Goal: Task Accomplishment & Management: Use online tool/utility

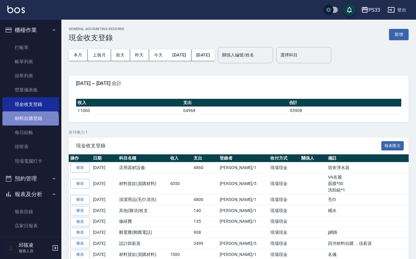
drag, startPoint x: 30, startPoint y: 120, endPoint x: 42, endPoint y: 125, distance: 13.0
click at [30, 121] on link "材料自購登錄" at bounding box center [30, 118] width 57 height 14
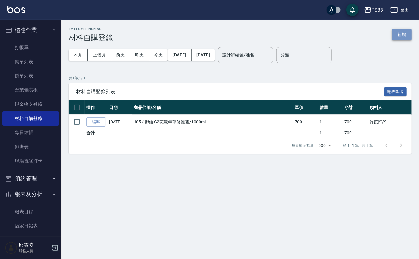
click at [401, 32] on button "新增" at bounding box center [402, 34] width 20 height 11
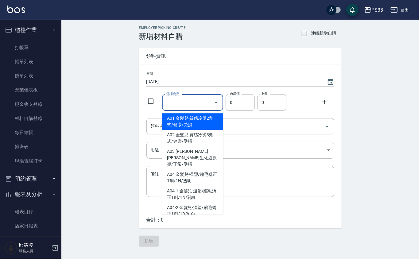
click at [185, 100] on input "選擇商品" at bounding box center [188, 102] width 46 height 11
type input "TKO色水"
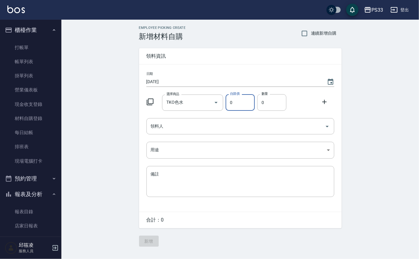
click at [243, 103] on input "0" at bounding box center [240, 102] width 29 height 17
click at [270, 104] on input "0" at bounding box center [271, 102] width 29 height 17
type input "05"
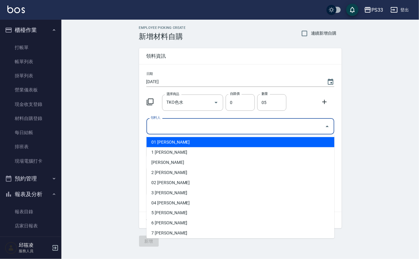
click at [191, 123] on input "領料人" at bounding box center [235, 126] width 173 height 11
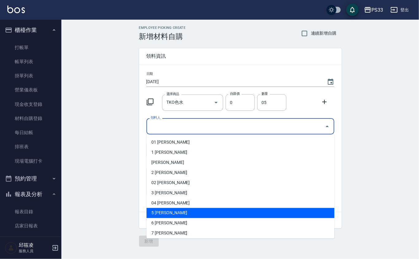
click at [177, 211] on li "5 謝書宜" at bounding box center [241, 213] width 188 height 10
type input "謝書宜"
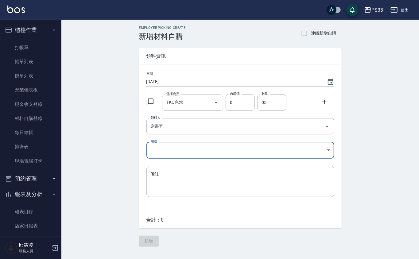
click at [324, 102] on icon at bounding box center [324, 102] width 4 height 4
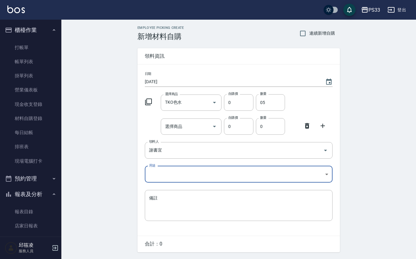
click at [152, 103] on icon at bounding box center [148, 102] width 7 height 7
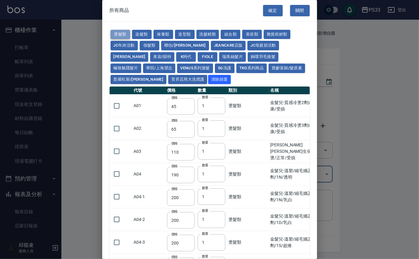
click at [120, 33] on button "燙髮類" at bounding box center [121, 35] width 20 height 10
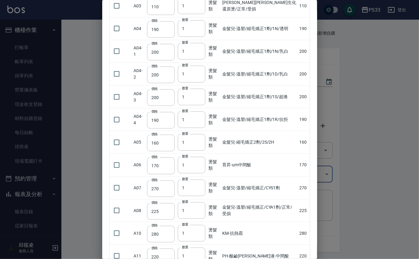
scroll to position [164, 0]
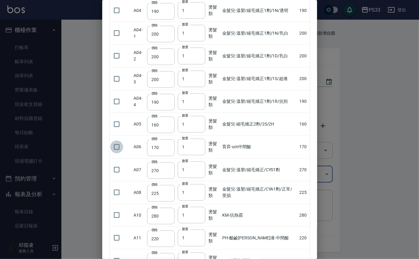
click at [116, 149] on input "checkbox" at bounding box center [116, 147] width 13 height 13
checkbox input "true"
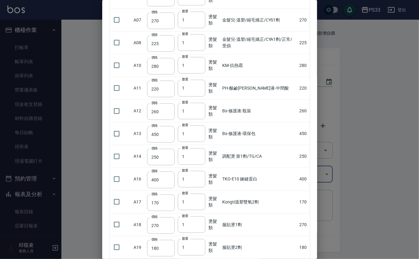
scroll to position [327, 0]
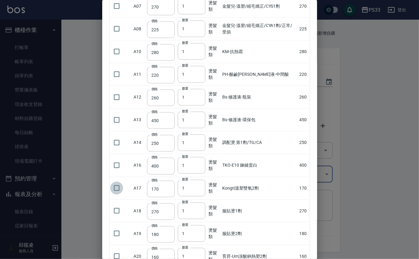
click at [115, 185] on input "checkbox" at bounding box center [116, 188] width 13 height 13
checkbox input "true"
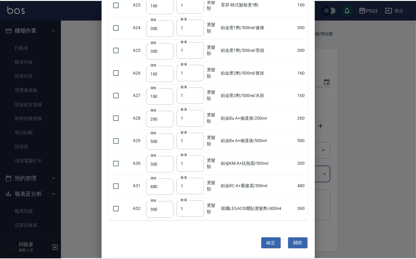
scroll to position [651, 0]
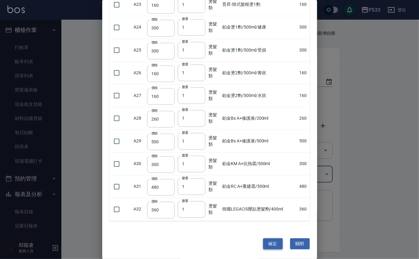
click at [273, 243] on button "確定" at bounding box center [273, 243] width 20 height 11
type input "育昇-um中間酸"
type input "170"
type input "1"
type input "Kongti溫塑雙氧2劑"
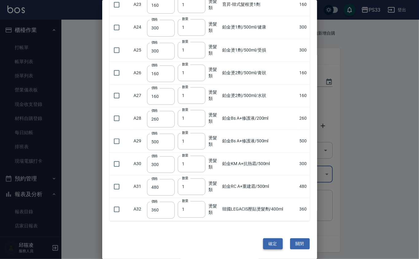
type input "170"
type input "1"
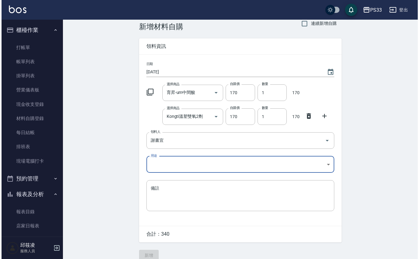
scroll to position [18, 0]
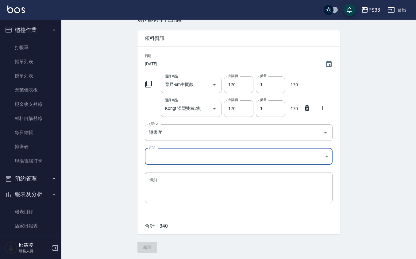
click at [148, 80] on icon at bounding box center [148, 83] width 7 height 7
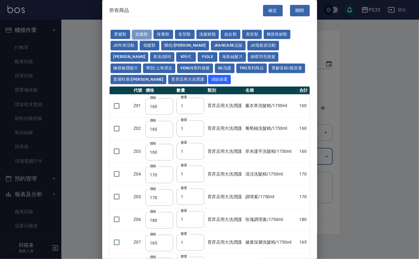
click at [142, 34] on button "染髮類" at bounding box center [142, 35] width 20 height 10
type input "105"
type input "250"
type input "200"
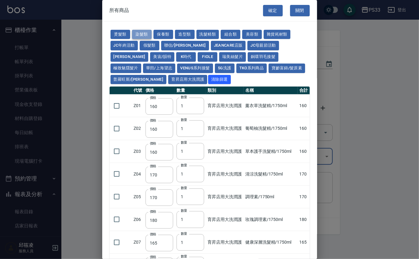
type input "500"
type input "420"
type input "221"
type input "110"
type input "360"
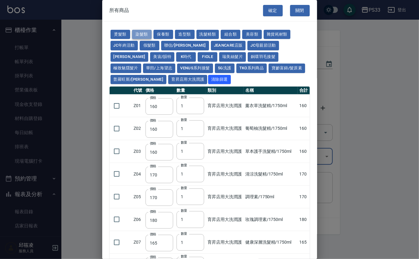
type input "105"
type input "406"
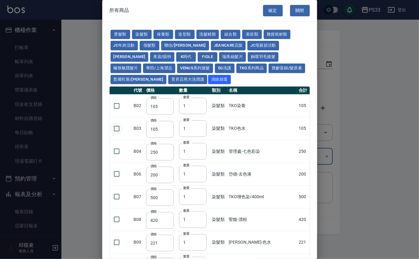
click at [119, 130] on input "checkbox" at bounding box center [116, 128] width 13 height 13
checkbox input "true"
click at [186, 129] on input "1" at bounding box center [193, 128] width 28 height 17
click at [201, 128] on input "2" at bounding box center [193, 128] width 28 height 17
click at [201, 128] on input "3" at bounding box center [193, 128] width 28 height 17
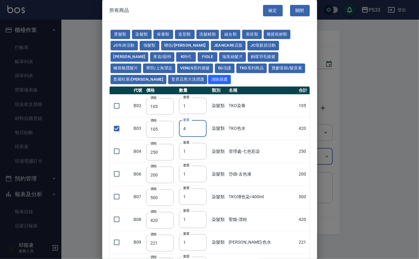
click at [201, 128] on input "4" at bounding box center [193, 128] width 28 height 17
type input "5"
click at [201, 128] on input "5" at bounding box center [193, 128] width 28 height 17
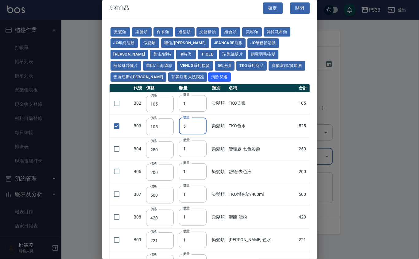
scroll to position [0, 0]
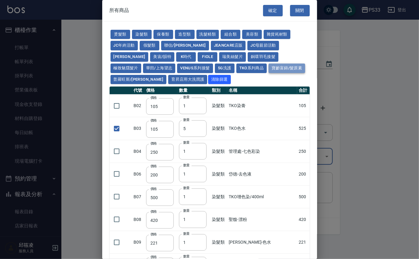
click at [269, 68] on button "寶齡富錦/髮原素" at bounding box center [287, 69] width 37 height 10
type input "319"
checkbox input "false"
type input "254"
type input "1"
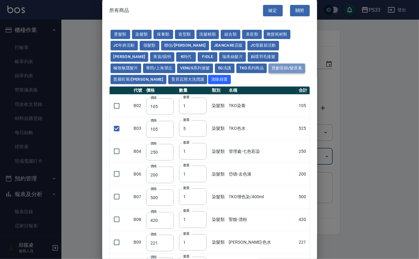
type input "1099"
type input "640"
type input "481"
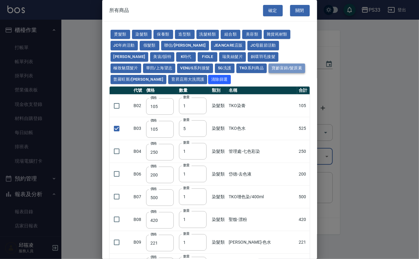
type input "481"
type input "317"
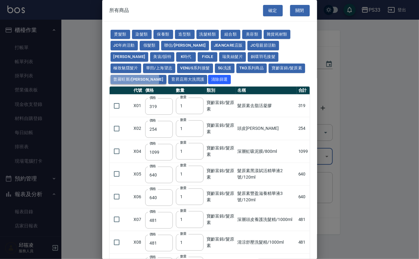
click at [167, 75] on button "普羅旺斯/麗媛" at bounding box center [139, 80] width 56 height 10
type input "308"
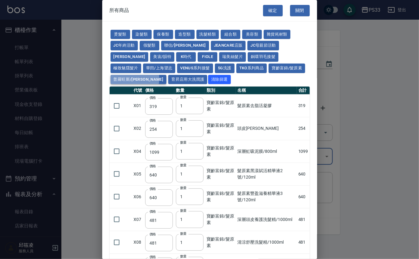
type input "273"
type input "168"
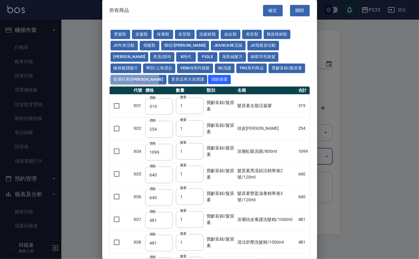
type input "378"
type input "518"
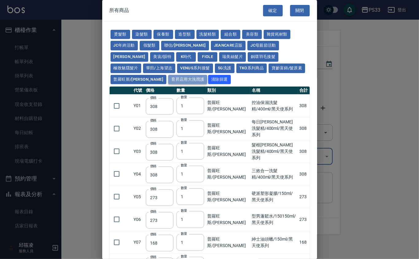
click at [168, 79] on button "育昇店用大洗潤護" at bounding box center [187, 80] width 39 height 10
type input "160"
type input "170"
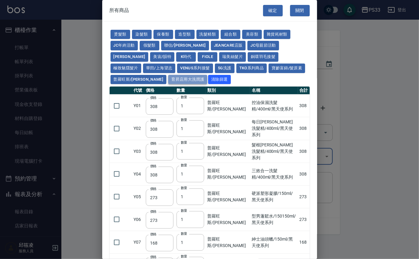
type input "170"
type input "180"
type input "165"
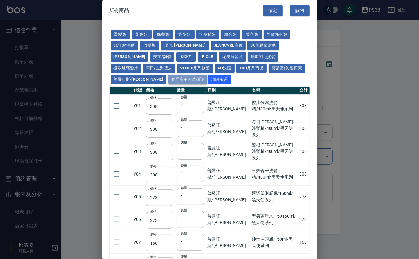
type input "170"
type input "180"
type input "165"
type input "170"
type input "190"
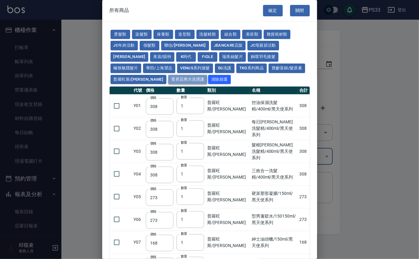
type input "170"
type input "200"
type input "110"
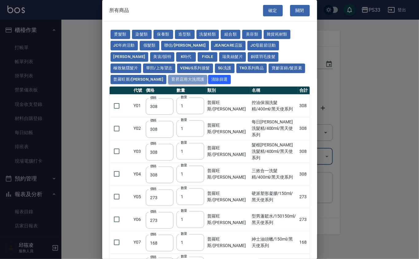
type input "190"
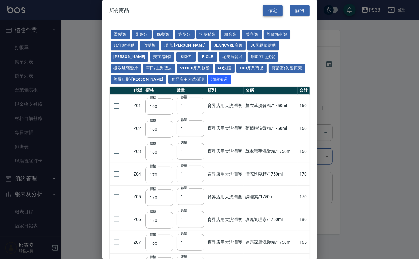
click at [270, 10] on button "確定" at bounding box center [273, 10] width 20 height 11
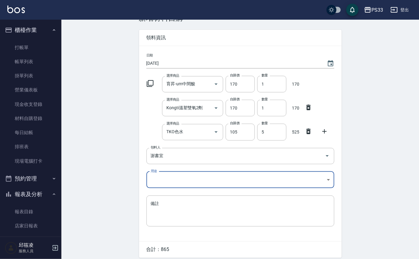
click at [193, 180] on body "PS33 登出 櫃檯作業 打帳單 帳單列表 掛單列表 營業儀表板 現金收支登錄 材料自購登錄 每日結帳 排班表 現場電腦打卡 預約管理 預約管理 單日預約紀錄…" at bounding box center [209, 132] width 419 height 301
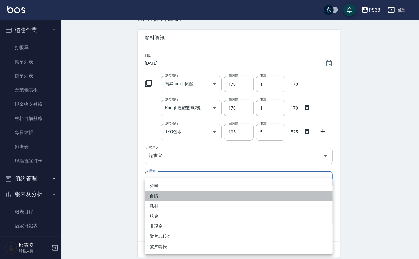
click at [181, 197] on li "自購" at bounding box center [239, 196] width 188 height 10
type input "自購"
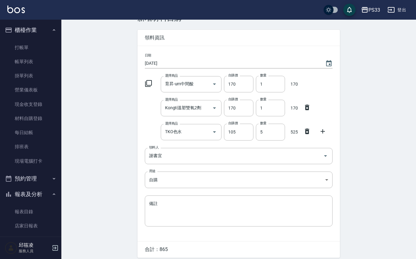
click at [323, 131] on icon at bounding box center [323, 131] width 4 height 4
click at [147, 82] on icon at bounding box center [148, 83] width 7 height 7
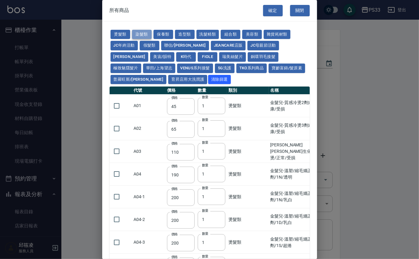
click at [143, 36] on button "染髮類" at bounding box center [142, 35] width 20 height 10
type input "105"
type input "250"
type input "200"
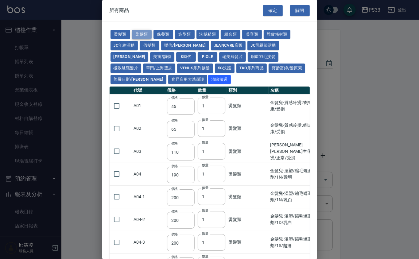
type input "500"
type input "420"
type input "221"
type input "110"
type input "360"
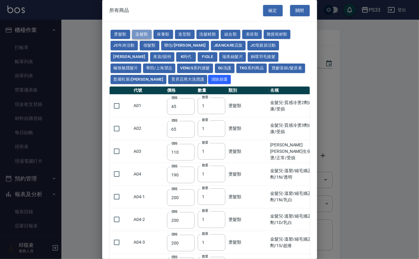
type input "105"
type input "406"
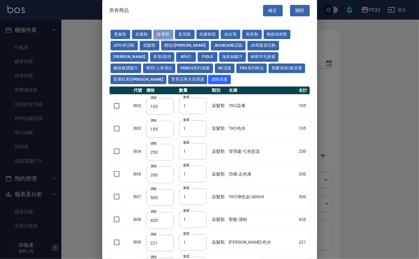
click at [162, 34] on button "保養類" at bounding box center [164, 35] width 20 height 10
type input "150"
type input "200"
type input "60"
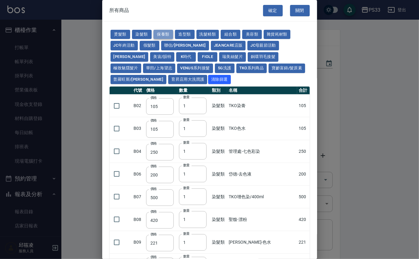
type input "245"
type input "100"
type input "1620"
type input "700"
type input "175"
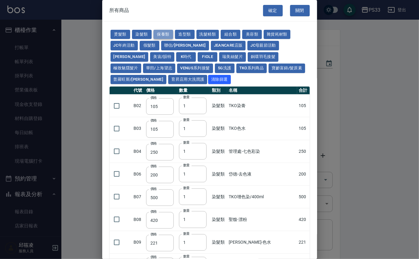
type input "1300"
type input "250"
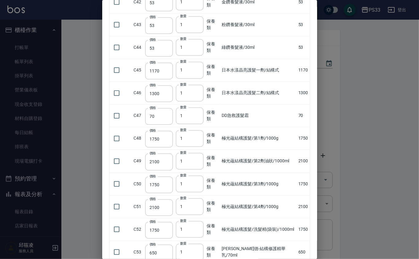
scroll to position [765, 0]
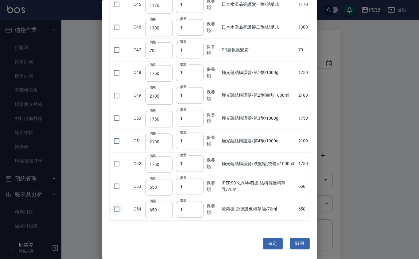
click at [120, 209] on input "checkbox" at bounding box center [116, 209] width 13 height 13
checkbox input "true"
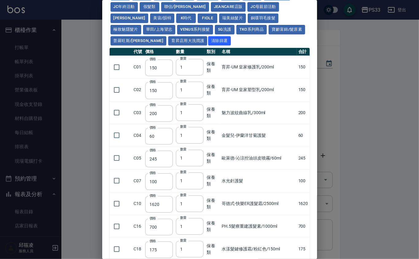
scroll to position [0, 0]
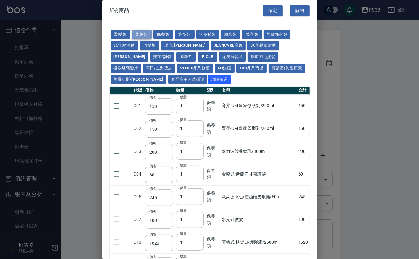
click at [146, 33] on button "染髮類" at bounding box center [142, 35] width 20 height 10
type input "105"
type input "250"
type input "200"
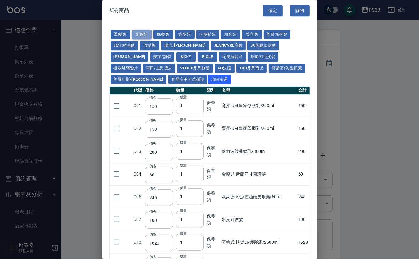
type input "500"
type input "420"
type input "221"
type input "110"
type input "360"
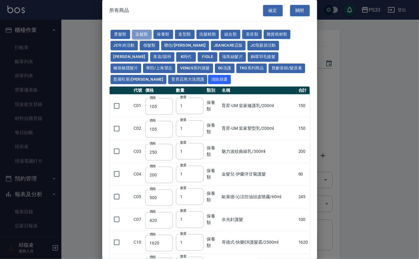
type input "105"
type input "406"
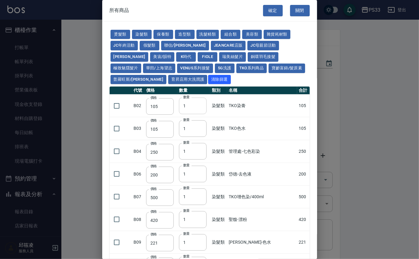
click at [187, 104] on input "1" at bounding box center [193, 106] width 28 height 17
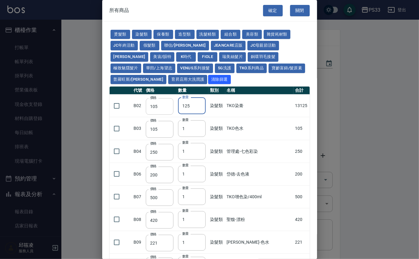
drag, startPoint x: 191, startPoint y: 106, endPoint x: 158, endPoint y: 110, distance: 33.4
click at [158, 110] on tr "B02 價格 105 價格 數量 125 數量 染髮類 TKO染膏 13125" at bounding box center [210, 106] width 200 height 23
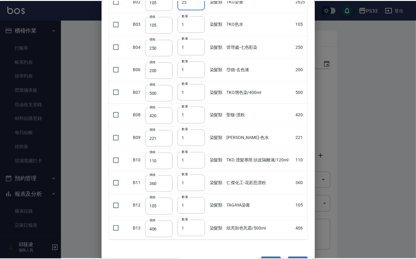
scroll to position [125, 0]
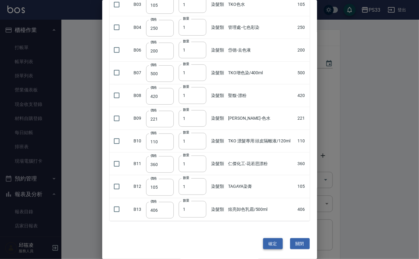
type input "25"
click at [268, 243] on button "確定" at bounding box center [273, 243] width 20 height 11
type input "歐萊德-染燙護色精華油/70ml"
type input "650"
type input "1"
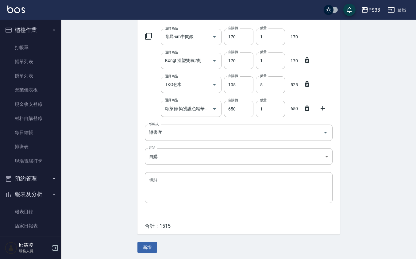
scroll to position [67, 0]
click at [150, 244] on button "新增" at bounding box center [148, 247] width 20 height 11
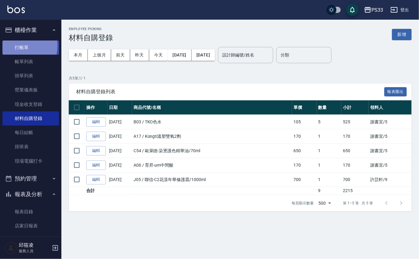
click at [14, 45] on link "打帳單" at bounding box center [30, 48] width 57 height 14
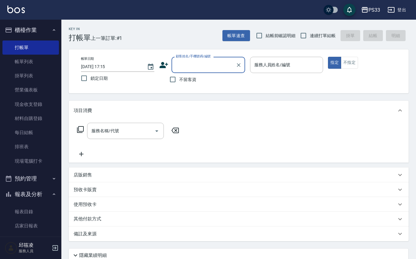
type input "3"
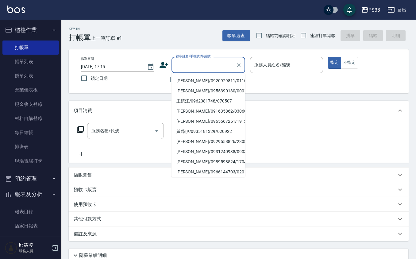
drag, startPoint x: 192, startPoint y: 58, endPoint x: 191, endPoint y: 61, distance: 3.6
click at [191, 61] on div "顧客姓名/手機號碼/編號 顧客姓名/手機號碼/編號" at bounding box center [209, 65] width 74 height 16
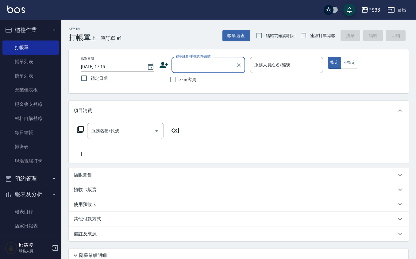
click at [196, 68] on input "顧客姓名/手機號碼/編號" at bounding box center [203, 65] width 59 height 11
click at [163, 63] on icon at bounding box center [163, 65] width 9 height 9
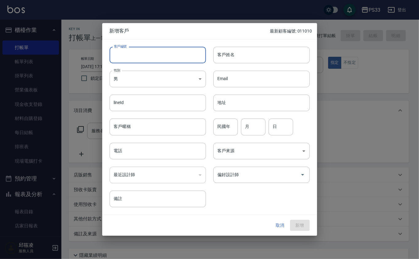
click at [163, 55] on input "客戶編號" at bounding box center [158, 55] width 96 height 17
type input "230610"
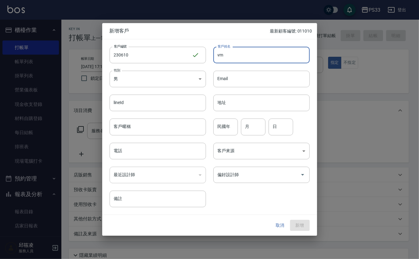
type input "v"
type input "[PERSON_NAME]"
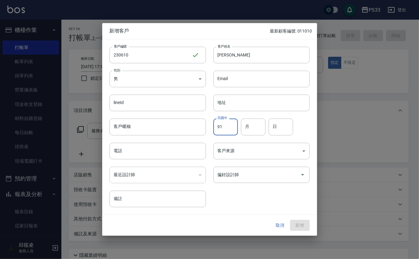
type input "91"
type input "6"
type input "10"
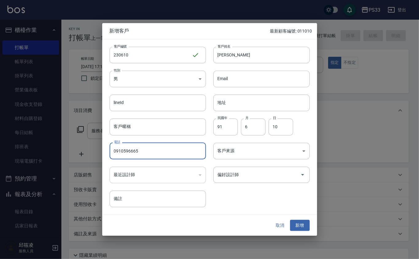
type input "0910596665"
click at [290, 220] on button "新增" at bounding box center [300, 225] width 20 height 11
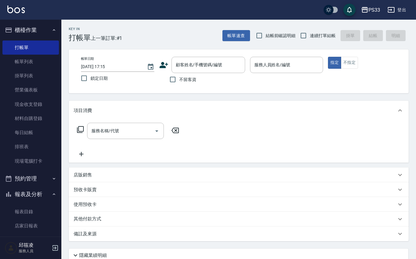
click at [167, 62] on icon at bounding box center [163, 65] width 9 height 9
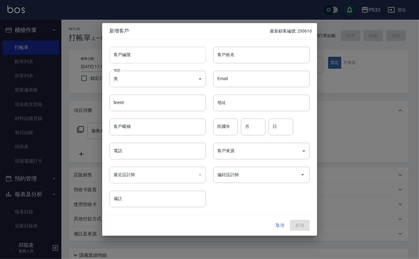
click at [165, 53] on input "客戶編號" at bounding box center [158, 55] width 96 height 17
type input "040325"
type input "[PERSON_NAME]"
type input "3"
type input "25"
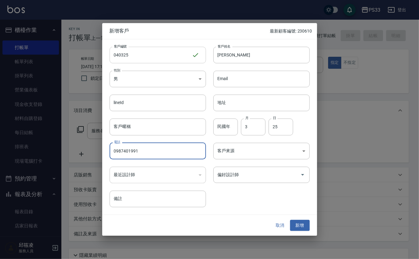
type input "0987401991"
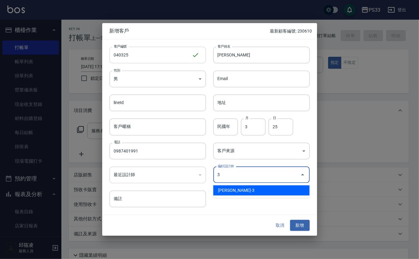
type input "[PERSON_NAME]"
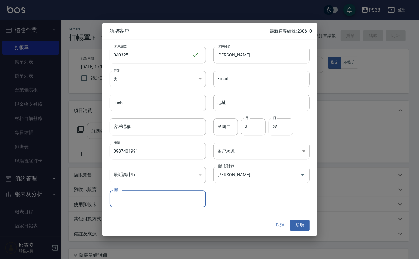
click at [290, 220] on button "新增" at bounding box center [300, 225] width 20 height 11
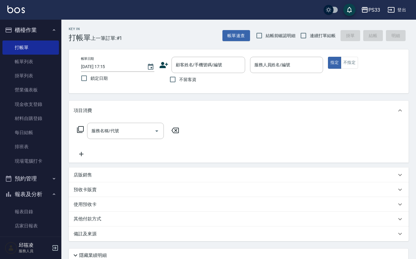
click at [161, 59] on div "顧客姓名/手機號碼/編號 顧客姓名/手機號碼/編號" at bounding box center [202, 65] width 86 height 16
click at [164, 64] on icon at bounding box center [164, 65] width 9 height 6
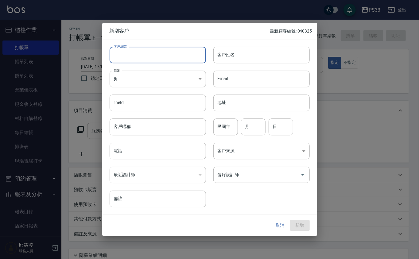
click at [165, 59] on input "客戶編號" at bounding box center [158, 55] width 96 height 17
type input "100112"
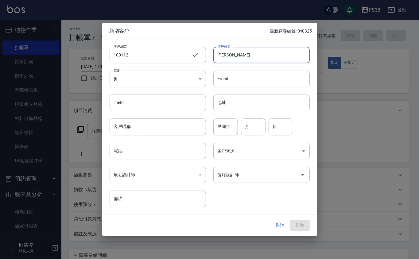
type input "[PERSON_NAME]"
type input "84"
type input "1"
type input "12"
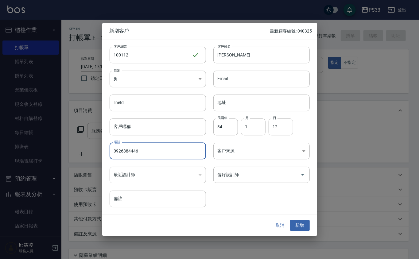
type input "0926884446"
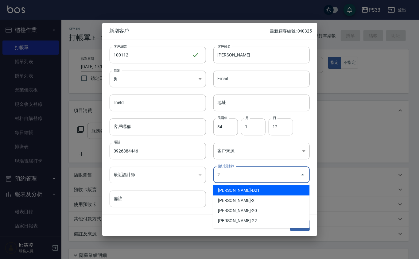
type input "[PERSON_NAME]"
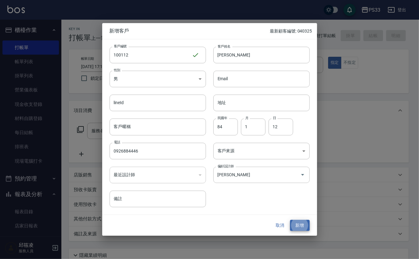
click at [290, 220] on button "新增" at bounding box center [300, 225] width 20 height 11
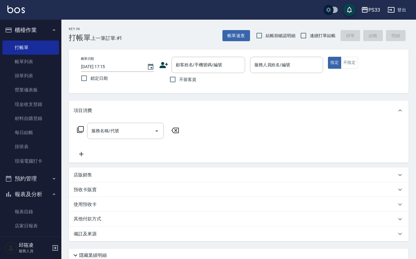
click at [161, 66] on icon at bounding box center [164, 65] width 9 height 6
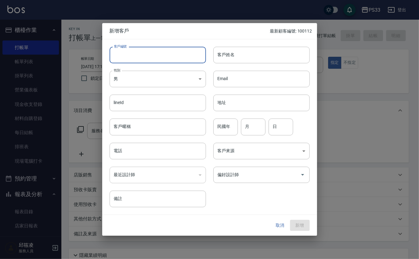
click at [159, 58] on input "客戶編號" at bounding box center [158, 55] width 96 height 17
type input "050324"
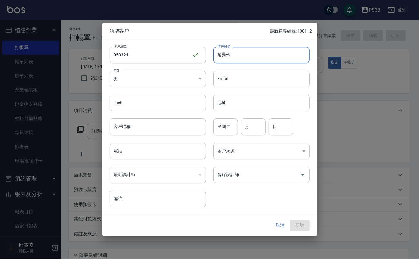
type input "趙晏伶"
type input "75"
type input "3"
type input "24"
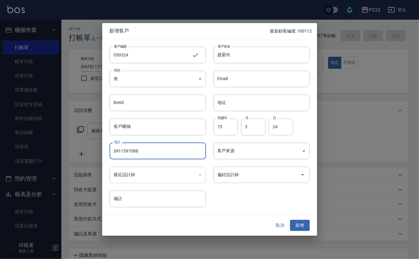
type input "0911597088"
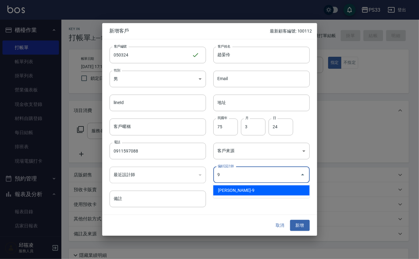
type input "許苡軒"
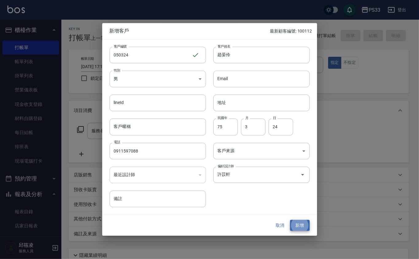
click at [290, 220] on button "新增" at bounding box center [300, 225] width 20 height 11
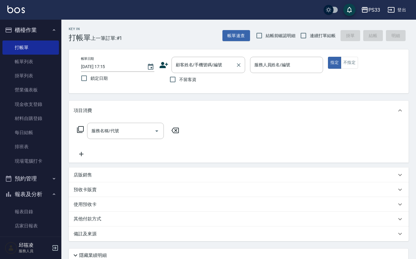
click at [180, 63] on input "顧客姓名/手機號碼/編號" at bounding box center [203, 65] width 59 height 11
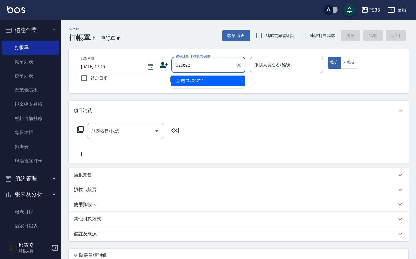
type input "020622"
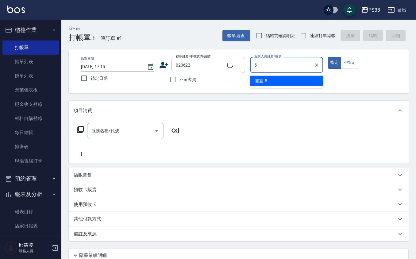
type input "書宜-5"
type button "true"
type input "[PERSON_NAME]/0981923733/020622"
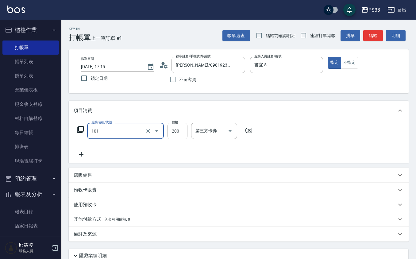
type input "洗髮(101)"
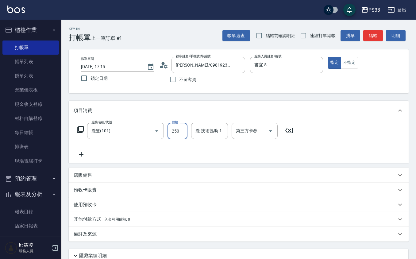
type input "250"
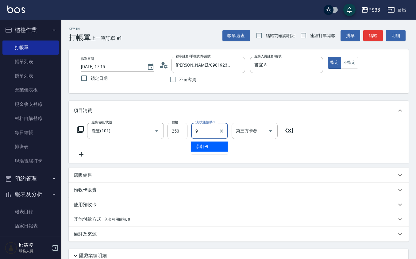
type input "苡軒-9"
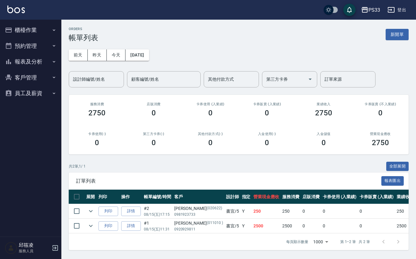
click at [22, 28] on button "櫃檯作業" at bounding box center [30, 30] width 57 height 16
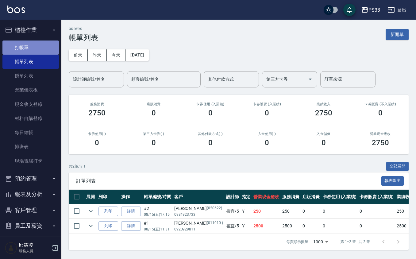
click at [33, 46] on link "打帳單" at bounding box center [30, 48] width 57 height 14
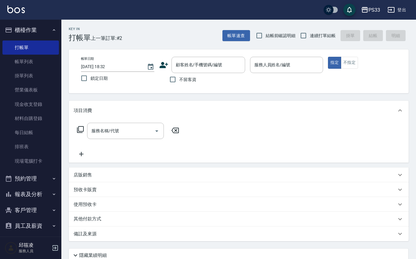
click at [166, 68] on icon at bounding box center [163, 65] width 9 height 9
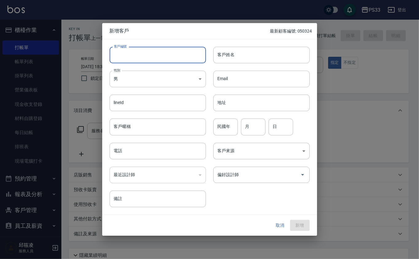
click at [170, 60] on input "客戶編號" at bounding box center [158, 55] width 96 height 17
type input "110112"
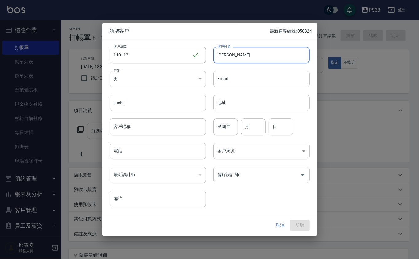
type input "[PERSON_NAME]"
type input "95"
type input "1"
type input "12"
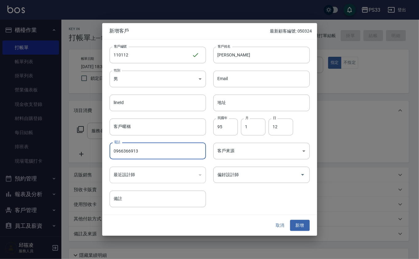
type input "0966366913"
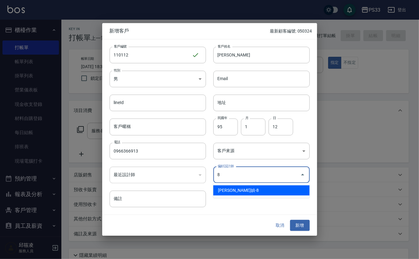
type input "[PERSON_NAME]媜"
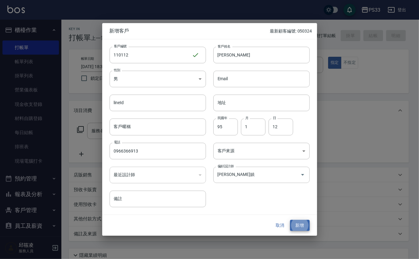
click at [290, 220] on button "新增" at bounding box center [300, 225] width 20 height 11
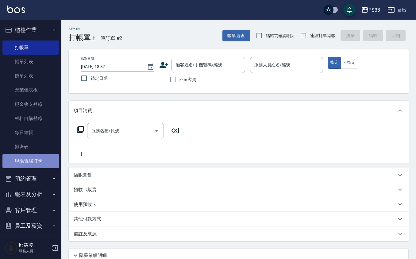
click at [39, 161] on link "現場電腦打卡" at bounding box center [30, 161] width 57 height 14
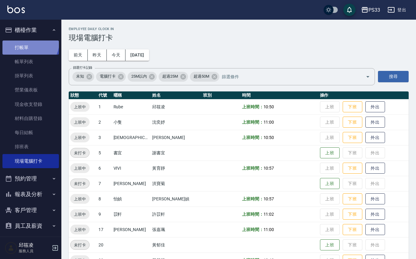
click at [26, 41] on link "打帳單" at bounding box center [30, 48] width 57 height 14
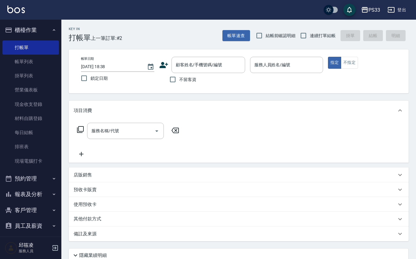
click at [164, 62] on icon at bounding box center [163, 65] width 9 height 9
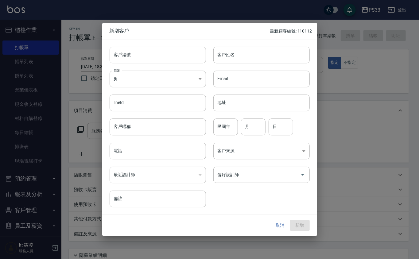
drag, startPoint x: 164, startPoint y: 62, endPoint x: 165, endPoint y: 56, distance: 6.5
click at [165, 56] on input "客戶編號" at bounding box center [158, 55] width 96 height 17
type input "231006"
drag, startPoint x: 419, startPoint y: 50, endPoint x: 232, endPoint y: 52, distance: 186.4
click at [232, 52] on input "[PERSON_NAME]" at bounding box center [261, 55] width 96 height 17
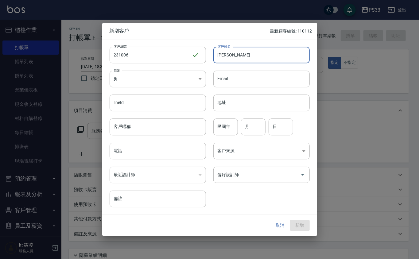
type input "[PERSON_NAME]"
type input "94"
click at [248, 127] on input "1" at bounding box center [253, 127] width 25 height 17
type input "10"
type input "6"
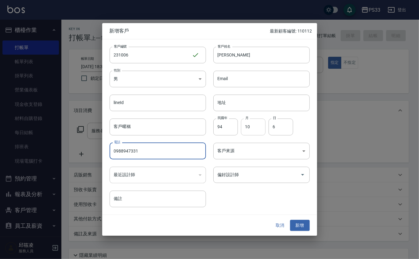
type input "0988947331"
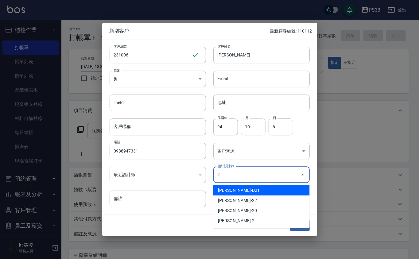
type input "[PERSON_NAME]"
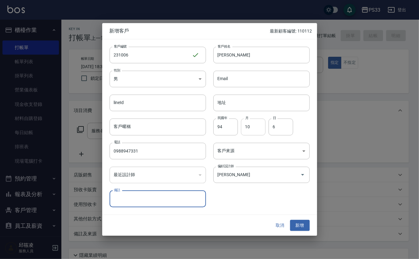
click at [290, 220] on button "新增" at bounding box center [300, 225] width 20 height 11
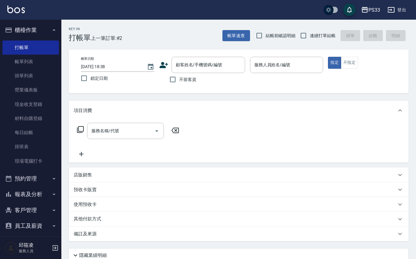
click at [165, 66] on icon at bounding box center [163, 65] width 9 height 9
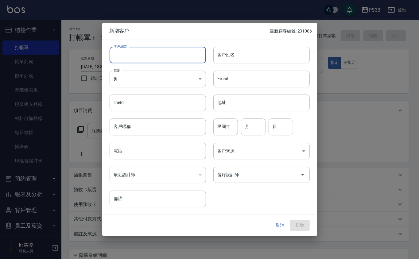
click at [165, 59] on input "客戶編號" at bounding box center [158, 55] width 96 height 17
type input "070108"
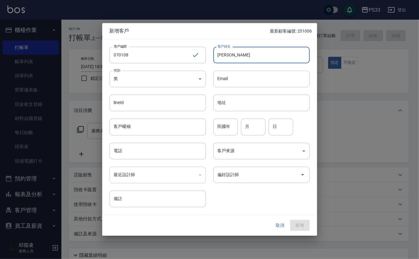
type input "[PERSON_NAME]"
type input "95"
type input "1"
type input "8"
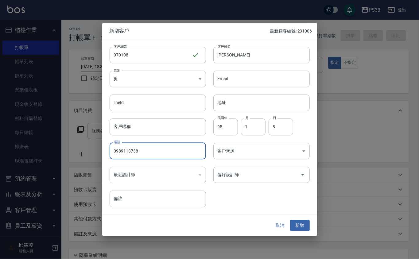
type input "0989113738"
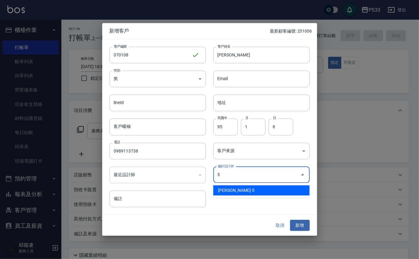
type input "謝書宜"
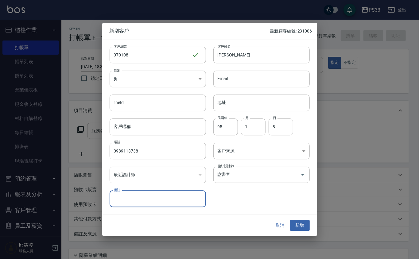
click at [290, 220] on button "新增" at bounding box center [300, 225] width 20 height 11
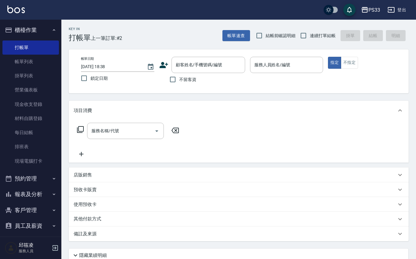
click at [165, 61] on icon at bounding box center [163, 65] width 9 height 9
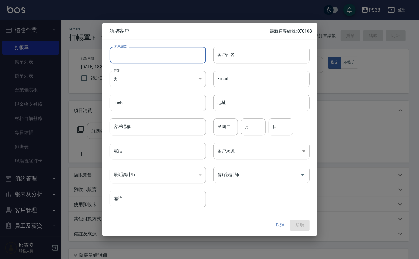
click at [162, 57] on input "客戶編號" at bounding box center [158, 55] width 96 height 17
type input "240611"
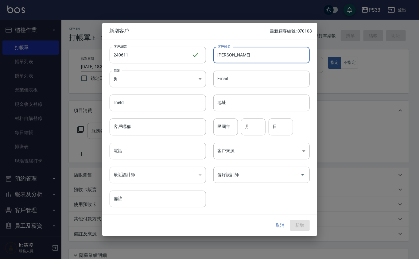
type input "[PERSON_NAME]"
type input "81"
type input "6"
type input "11"
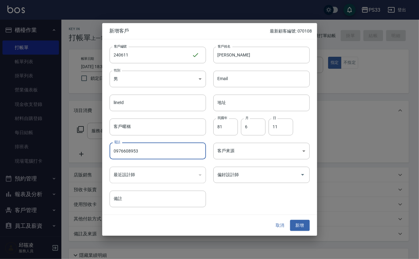
type input "0976608953"
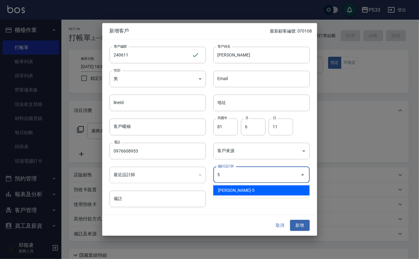
type input "謝書宜"
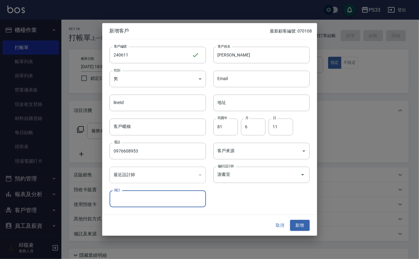
click at [290, 220] on button "新增" at bounding box center [300, 225] width 20 height 11
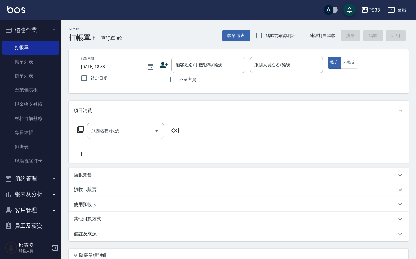
click at [164, 62] on icon at bounding box center [163, 65] width 9 height 9
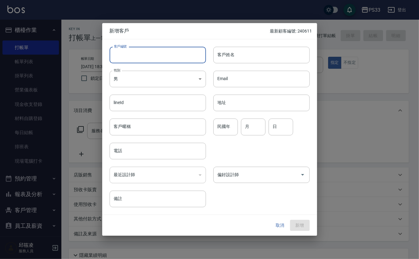
click at [165, 58] on input "客戶編號" at bounding box center [158, 55] width 96 height 17
type input "040314"
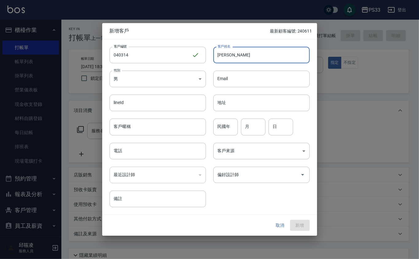
type input "[PERSON_NAME]"
type input "99"
type input "3"
type input "14"
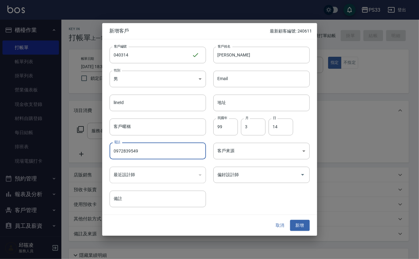
type input "0972839549"
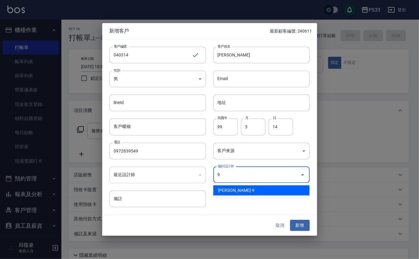
type input "許苡軒"
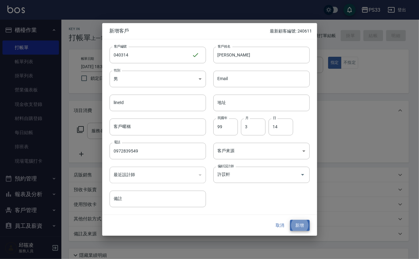
click at [290, 220] on button "新增" at bounding box center [300, 225] width 20 height 11
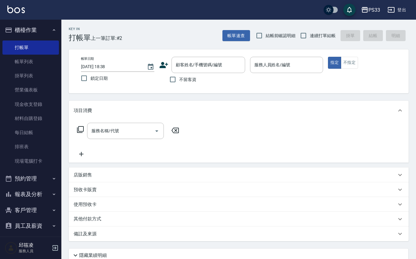
click at [163, 71] on div "顧客姓名/手機號碼/編號 顧客姓名/手機號碼/編號" at bounding box center [202, 65] width 86 height 16
drag, startPoint x: 163, startPoint y: 68, endPoint x: 164, endPoint y: 62, distance: 6.3
click at [164, 62] on div "顧客姓名/手機號碼/編號 顧客姓名/手機號碼/編號" at bounding box center [202, 65] width 86 height 16
drag, startPoint x: 164, startPoint y: 62, endPoint x: 160, endPoint y: 60, distance: 4.4
click at [160, 60] on div "顧客姓名/手機號碼/編號 顧客姓名/手機號碼/編號" at bounding box center [202, 65] width 86 height 16
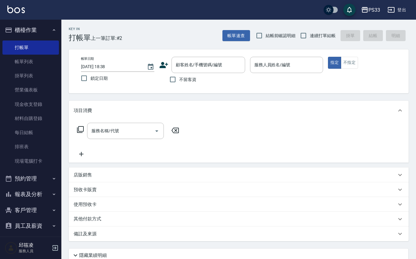
click at [166, 65] on div "顧客姓名/手機號碼/編號 顧客姓名/手機號碼/編號" at bounding box center [202, 65] width 86 height 16
click at [165, 64] on icon at bounding box center [163, 65] width 9 height 9
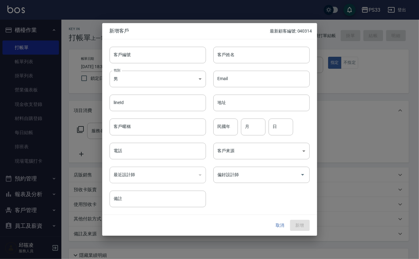
click at [169, 41] on div "客戶編號 客戶編號" at bounding box center [154, 51] width 104 height 24
drag, startPoint x: 174, startPoint y: 58, endPoint x: 166, endPoint y: 45, distance: 14.5
click at [171, 52] on input "客戶編號" at bounding box center [158, 55] width 96 height 17
type input "030510"
type input "[PERSON_NAME]"
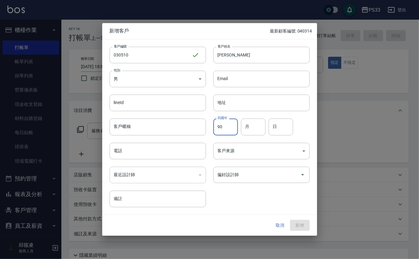
type input "90"
type input "5"
type input "10"
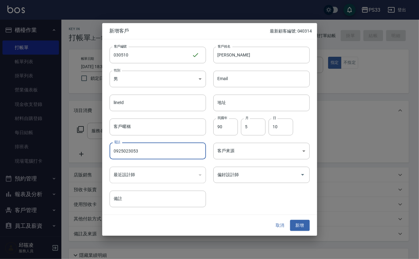
type input "0925023053"
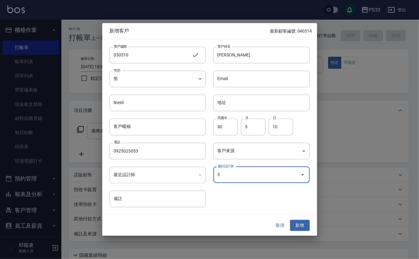
type input "[PERSON_NAME]"
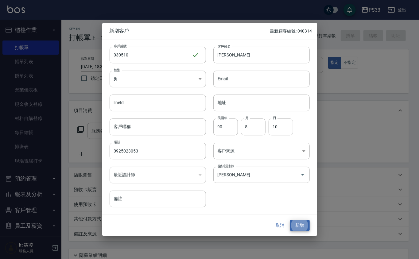
click at [290, 220] on button "新增" at bounding box center [300, 225] width 20 height 11
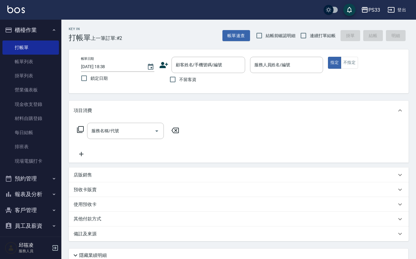
click at [164, 61] on icon at bounding box center [163, 65] width 9 height 9
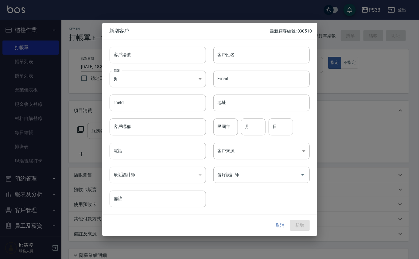
click at [163, 61] on input "客戶編號" at bounding box center [158, 55] width 96 height 17
type input "070125"
type input "[PERSON_NAME]"
type input "80"
type input "1"
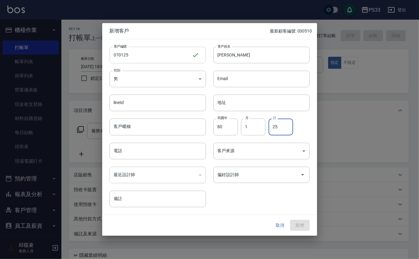
type input "25"
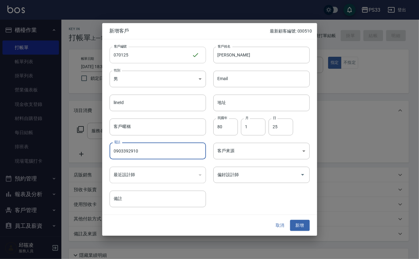
type input "0903392910"
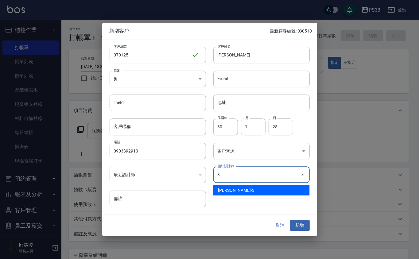
type input "[PERSON_NAME]"
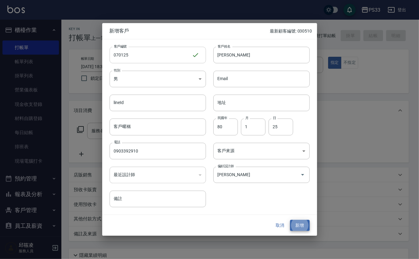
click at [290, 220] on button "新增" at bounding box center [300, 225] width 20 height 11
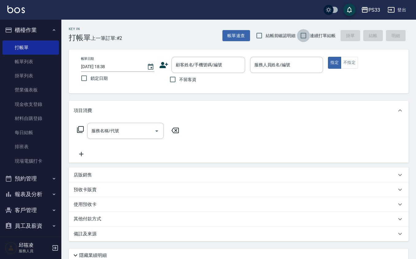
click at [305, 35] on input "連續打單結帳" at bounding box center [303, 35] width 13 height 13
checkbox input "true"
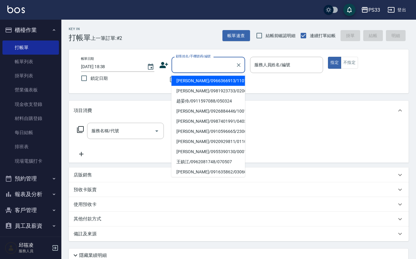
click at [217, 70] on input "顧客姓名/手機號碼/編號" at bounding box center [203, 65] width 59 height 11
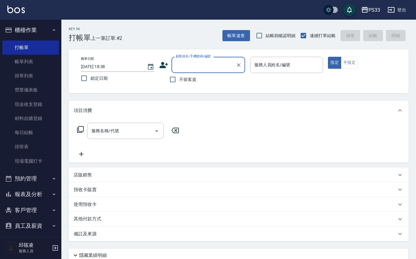
click at [185, 61] on input "顧客姓名/手機號碼/編號" at bounding box center [203, 65] width 59 height 11
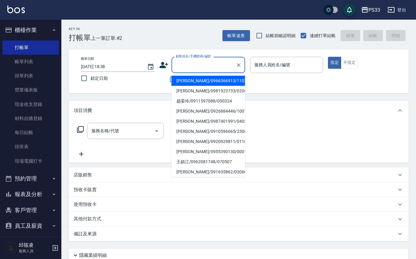
click at [164, 66] on icon at bounding box center [164, 65] width 9 height 6
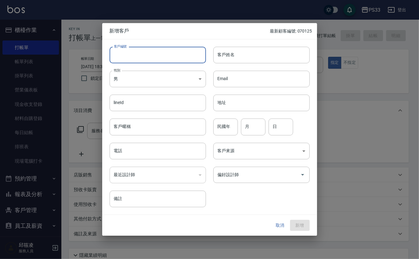
click at [160, 60] on input "客戶編號" at bounding box center [158, 55] width 96 height 17
type input "191126"
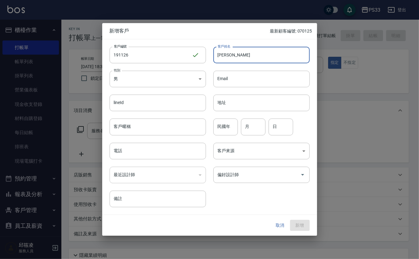
type input "[PERSON_NAME]"
type input "11"
type input "26"
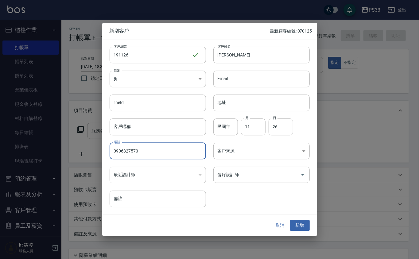
type input "0906827570"
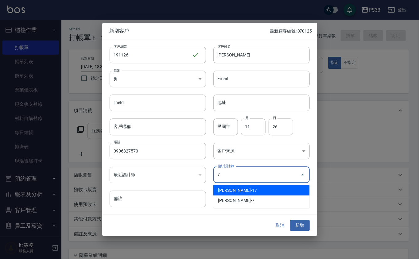
type input "張嘉珮"
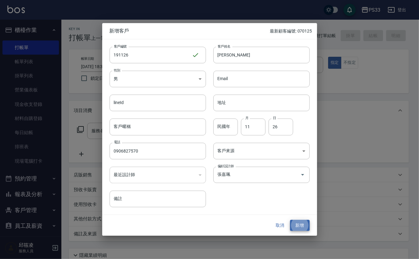
click at [290, 220] on button "新增" at bounding box center [300, 225] width 20 height 11
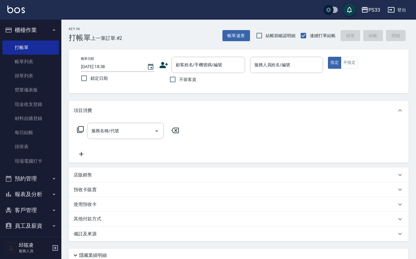
click at [168, 69] on icon at bounding box center [163, 65] width 9 height 9
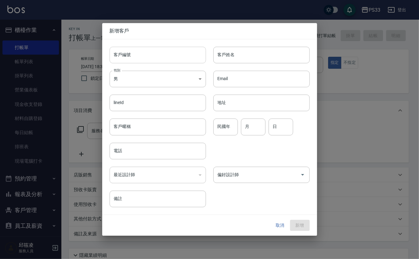
click at [163, 59] on input "客戶編號" at bounding box center [158, 55] width 96 height 17
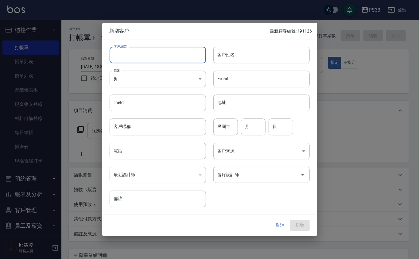
click at [163, 58] on input "客戶編號" at bounding box center [158, 55] width 96 height 17
type input "180912"
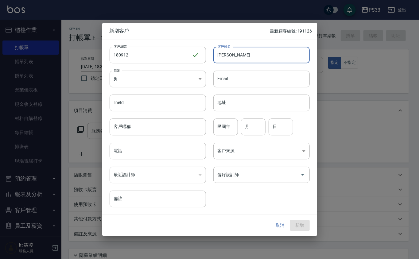
type input "[PERSON_NAME]"
type input "9"
type input "12"
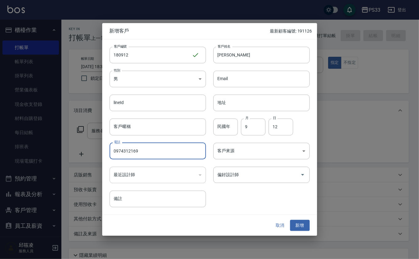
type input "0974312169"
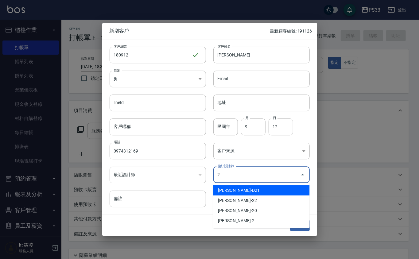
type input "[PERSON_NAME]"
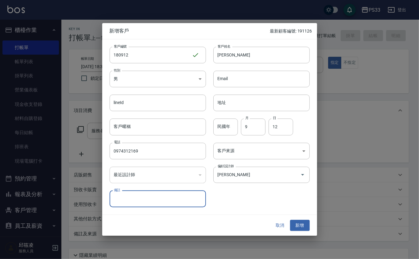
click at [290, 220] on button "新增" at bounding box center [300, 225] width 20 height 11
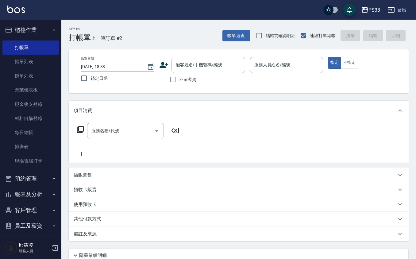
drag, startPoint x: 191, startPoint y: 67, endPoint x: 210, endPoint y: 43, distance: 30.6
click at [194, 63] on input "顧客姓名/手機號碼/編號" at bounding box center [203, 65] width 59 height 11
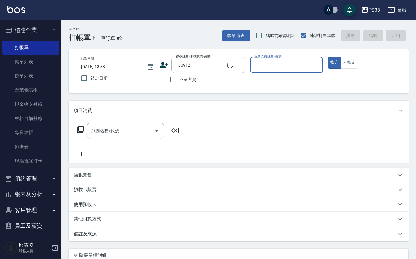
type input "[PERSON_NAME]/0974312169/180912"
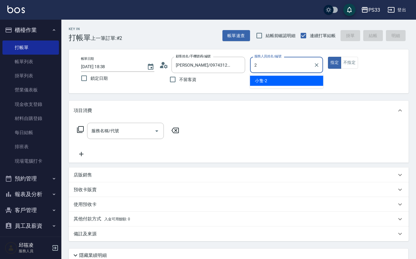
type input "小隻-2"
type button "true"
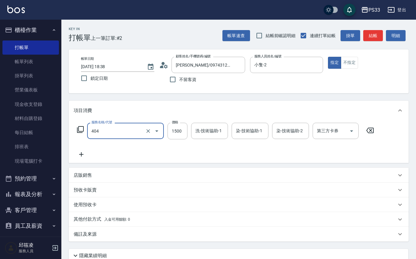
type input "設計染髮(404)"
type input "2799"
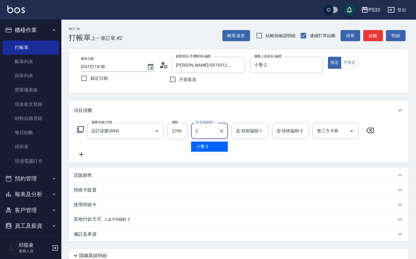
type input "小隻-2"
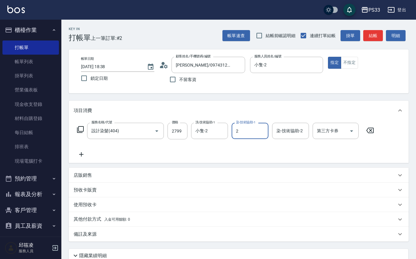
type input "小隻-2"
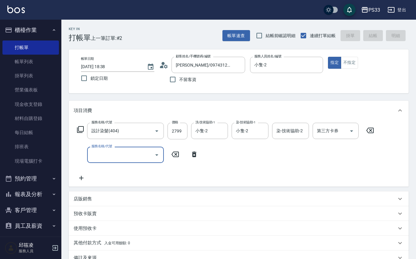
type input "[DATE] 19:22"
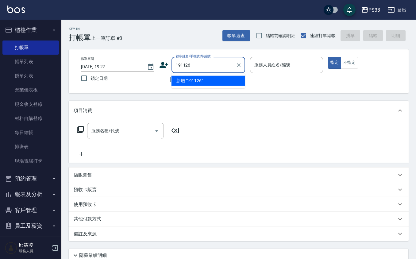
type input "191126"
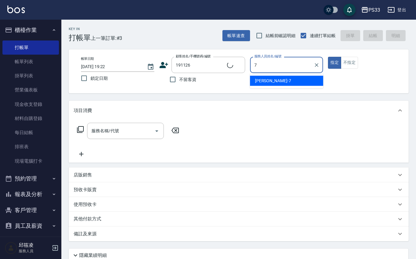
type input "7"
type input "林冠任/0906827570/191126"
type input "Joann-7"
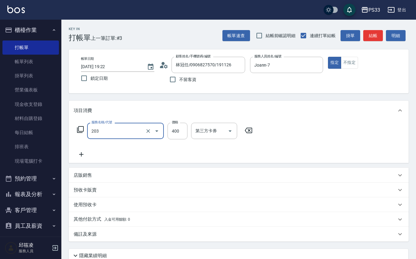
type input "指定單剪(203)"
type input "250"
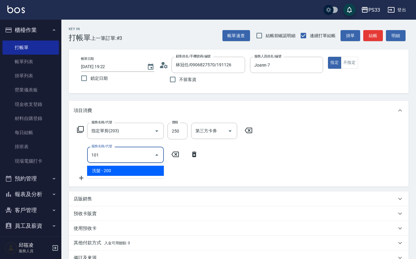
type input "洗髮(101)"
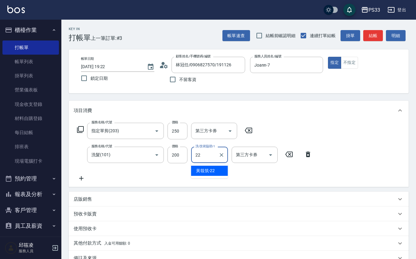
type input "[PERSON_NAME]-22"
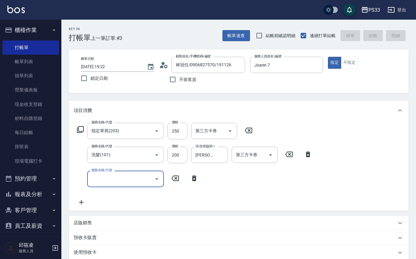
type input "[DATE] 19:23"
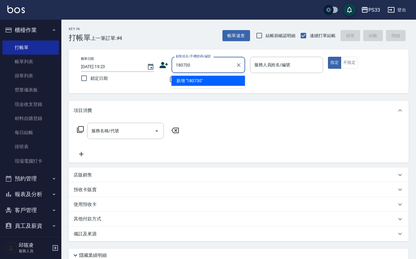
type input "180730"
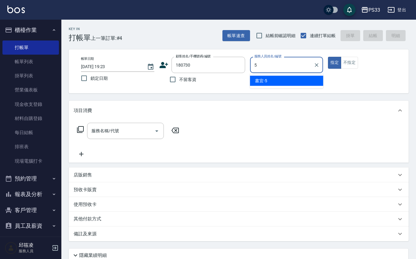
type input "書宜-5"
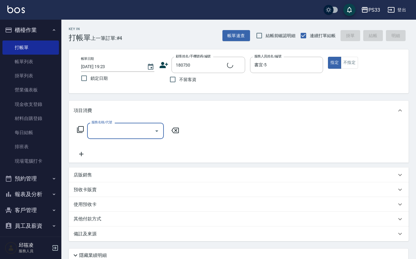
type input "[PERSON_NAME]/0978517835/180730"
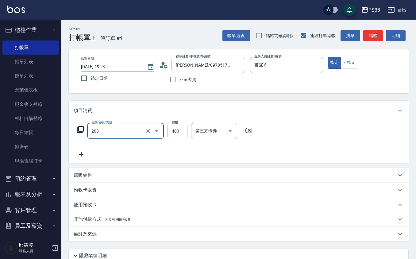
type input "指定單剪(203)"
type input "300"
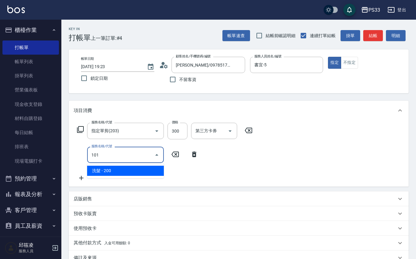
type input "洗髮(101)"
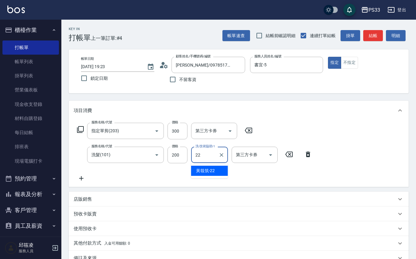
type input "[PERSON_NAME]-22"
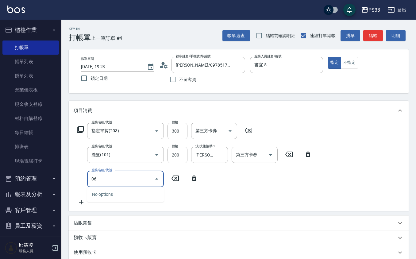
type input "0"
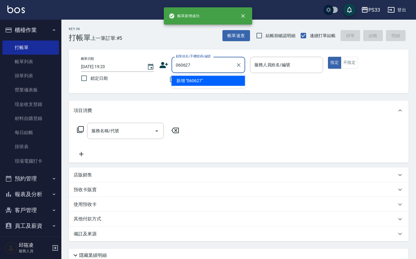
type input "060627"
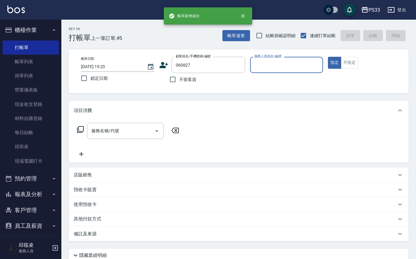
type input "7"
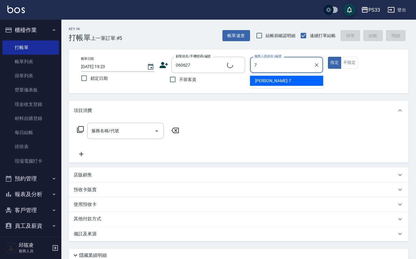
type input "[PERSON_NAME]/0989773871/060627"
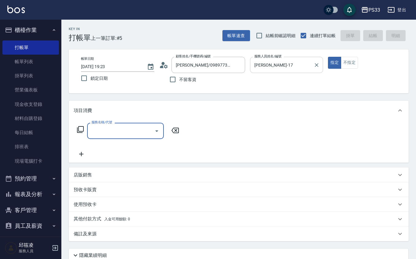
click at [287, 64] on input "[PERSON_NAME]-17" at bounding box center [282, 65] width 59 height 11
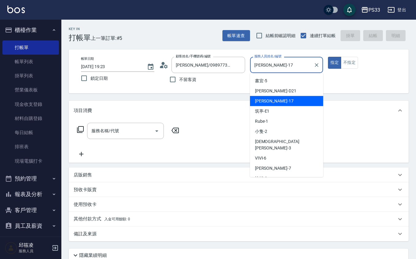
click at [287, 64] on input "[PERSON_NAME]-17" at bounding box center [282, 65] width 59 height 11
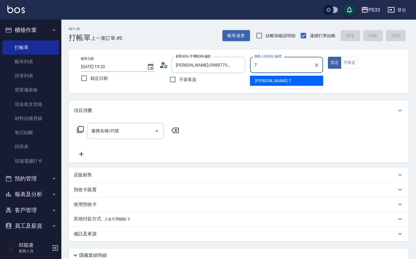
type input "Joann-7"
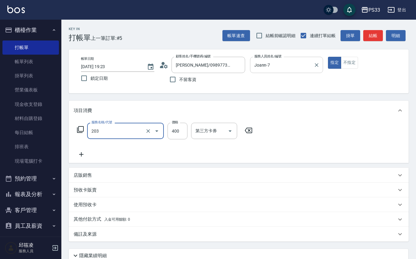
type input "指定單剪(203)"
type input "100"
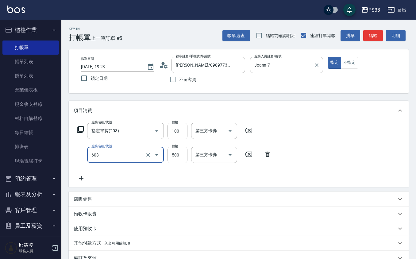
type input "髮原素清潔舒醒頭皮洗髮(603)"
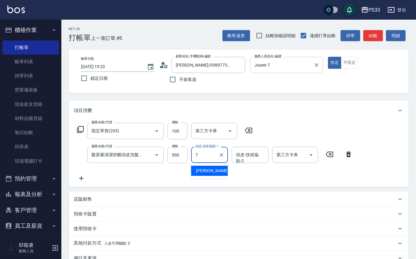
type input "Joann-7"
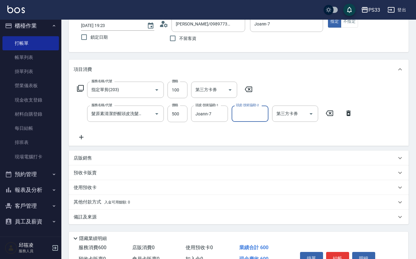
scroll to position [75, 0]
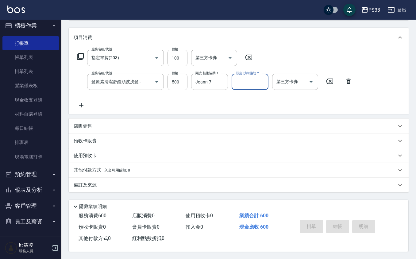
type input "[DATE] 19:24"
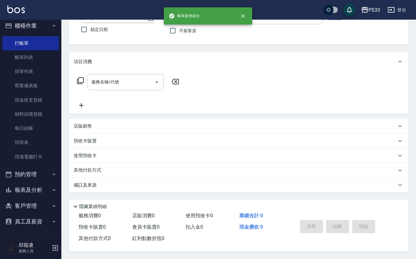
scroll to position [0, 0]
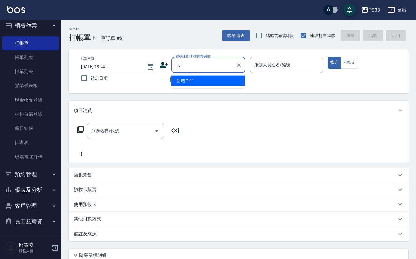
type input "10"
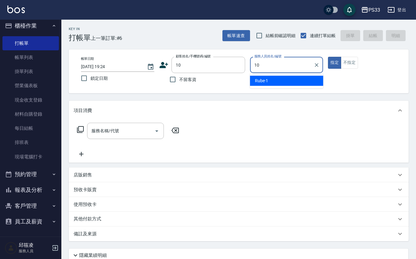
type input "潔汝-10"
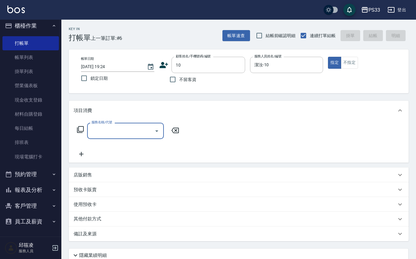
type input "[PERSON_NAME]/10/10"
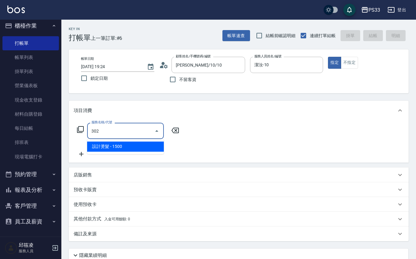
type input "設計燙髮(302)"
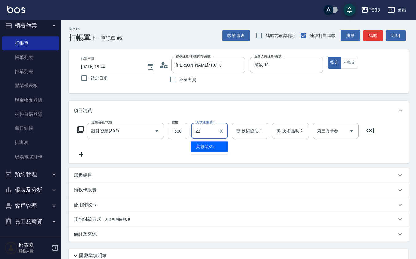
type input "[PERSON_NAME]-22"
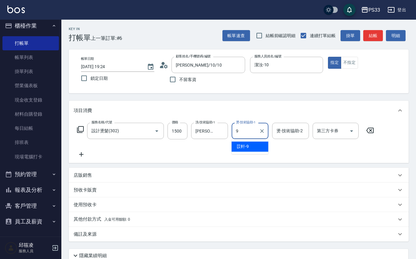
type input "苡軒-9"
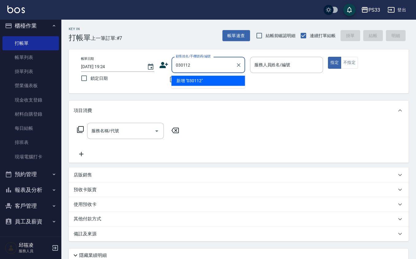
type input "030112"
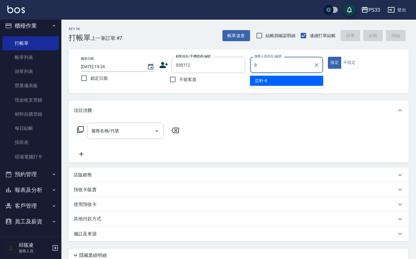
type input "苡軒-9"
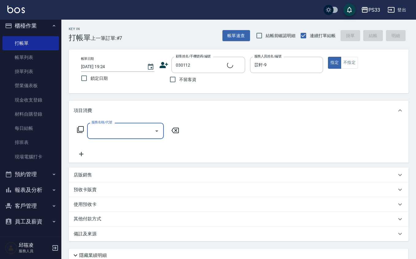
type input "[PERSON_NAME]/0907291523/030112"
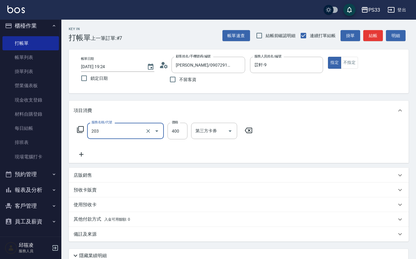
type input "指定單剪(203)"
type input "100"
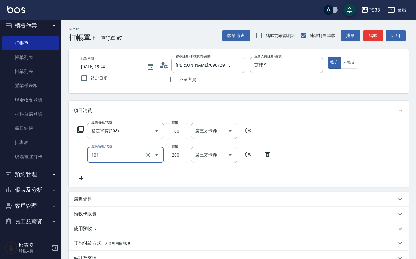
type input "洗髮(101)"
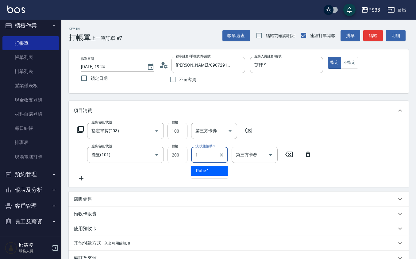
type input "1"
click at [182, 153] on input "200" at bounding box center [178, 155] width 20 height 17
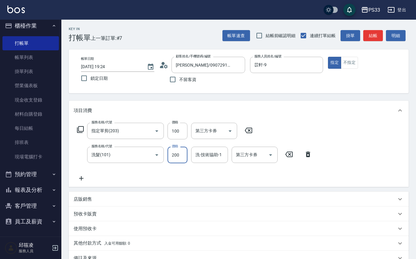
click at [182, 153] on input "200" at bounding box center [178, 155] width 20 height 17
type input "100"
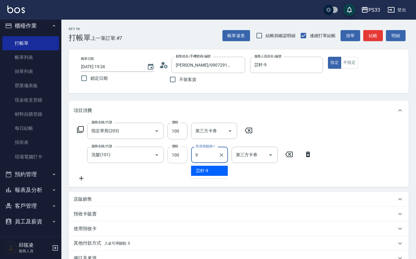
type input "苡軒-9"
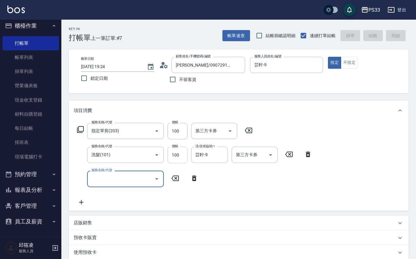
type input "[DATE] 19:25"
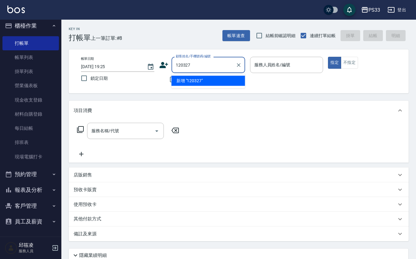
type input "120327"
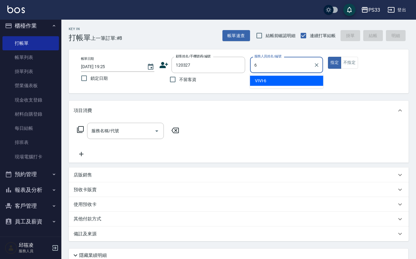
type input "VIVI-6"
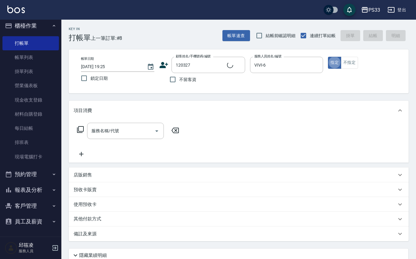
type input "[PERSON_NAME]/0900393123/120327"
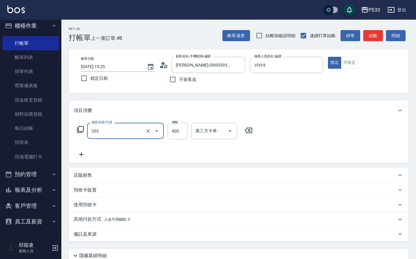
type input "指定單剪(203)"
type input "300"
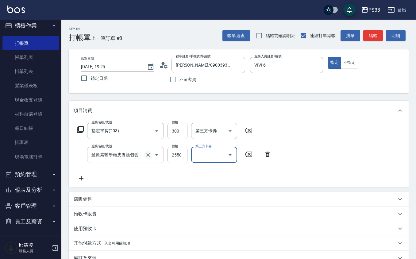
click at [144, 154] on button "Clear" at bounding box center [148, 155] width 9 height 9
type input "髮原素醫學頭皮養護包套3次/當次入帳(606)"
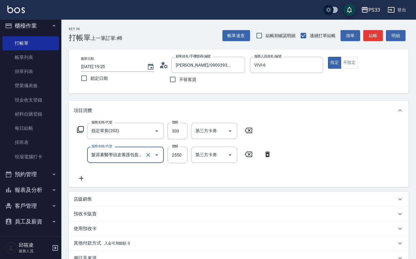
click at [144, 154] on button "Clear" at bounding box center [148, 155] width 9 height 9
type input "髮原素清潔舒醒頭皮洗髮(603)"
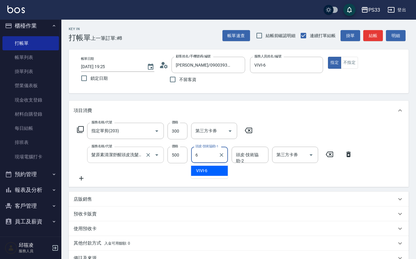
type input "VIVI-6"
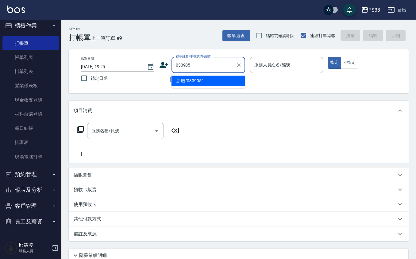
type input "030905"
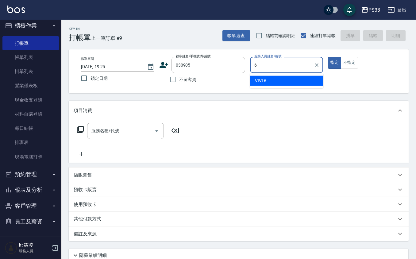
type input "VIVI-6"
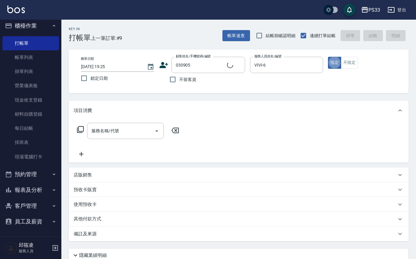
type input "[PERSON_NAME]/0911222512/030905"
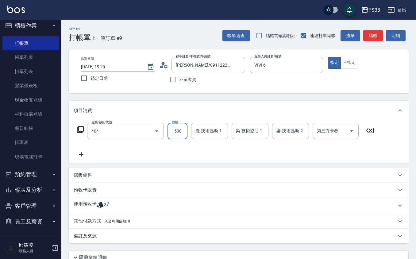
type input "設計染髮(404)"
click at [172, 133] on input "1500" at bounding box center [178, 131] width 20 height 17
type input "1000"
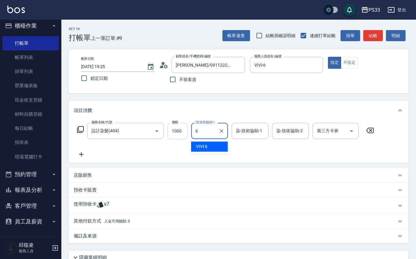
type input "VIVI-6"
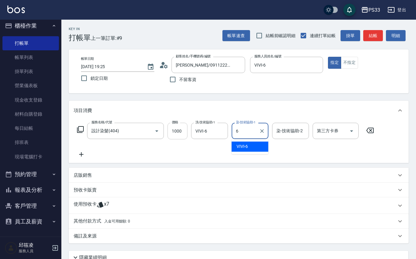
type input "VIVI-6"
click at [110, 209] on div "使用預收卡 x7" at bounding box center [235, 205] width 323 height 9
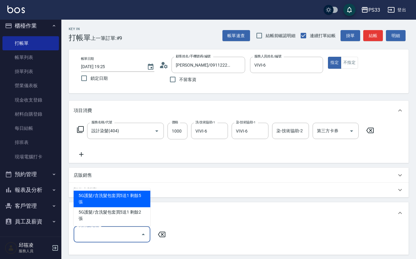
click at [109, 230] on input "卡券代號/名稱" at bounding box center [107, 234] width 62 height 11
click at [117, 207] on div "5G護髮/含洗髮包套買5送1 剩餘5張" at bounding box center [112, 199] width 77 height 17
type input "5G護髮/含洗髮包套買5送1"
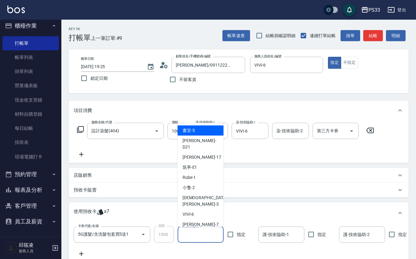
click at [201, 236] on input "洗-技術協助-1" at bounding box center [201, 234] width 41 height 11
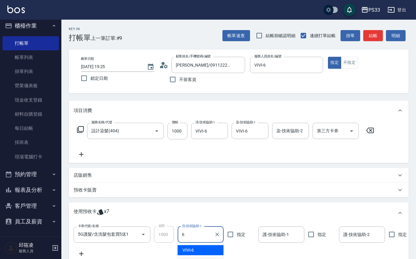
type input "VIVI-6"
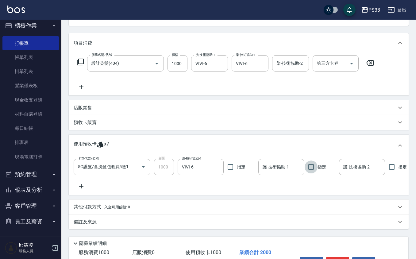
scroll to position [112, 0]
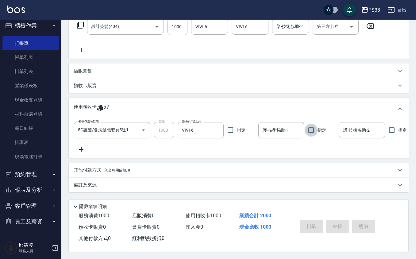
type input "[DATE] 19:26"
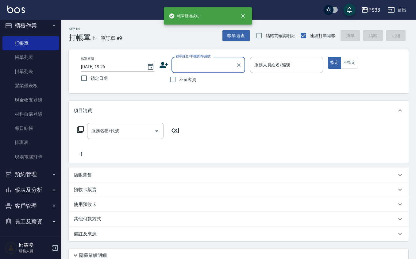
scroll to position [0, 0]
type input "140705"
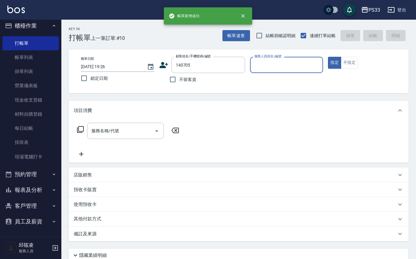
type input "6"
type input "[PERSON_NAME]/0978295708/140705"
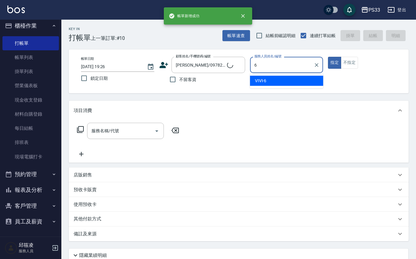
type input "VIVI-6"
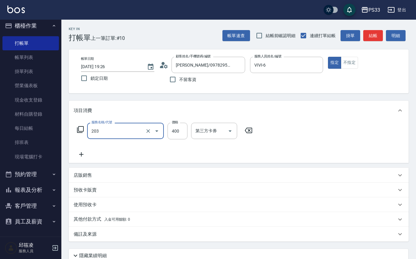
type input "指定單剪(203)"
type input "300"
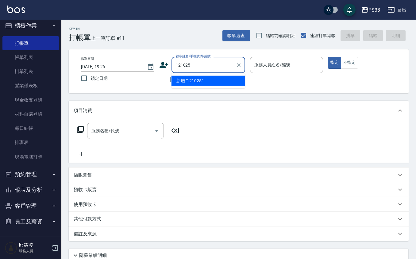
type input "121025"
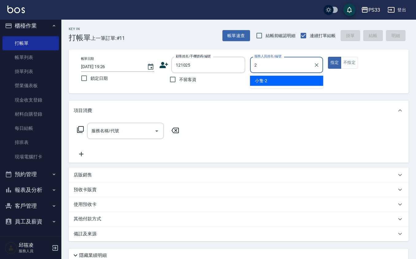
type input "小隻-2"
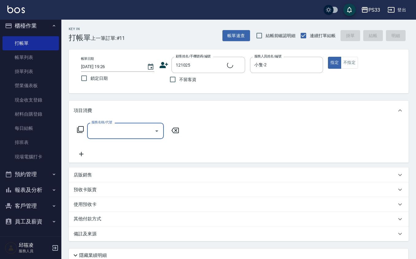
type input "[PERSON_NAME]/0909730969/121025"
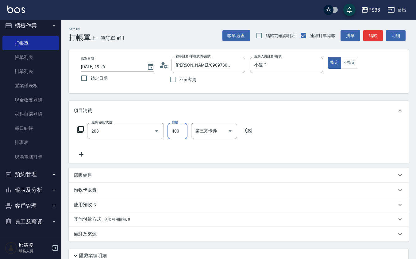
type input "指定單剪(203)"
type input "200"
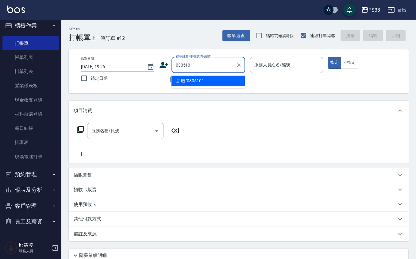
type input "030510"
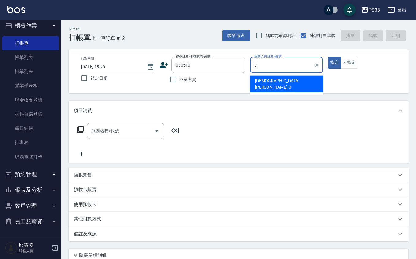
type input "[PERSON_NAME]-3"
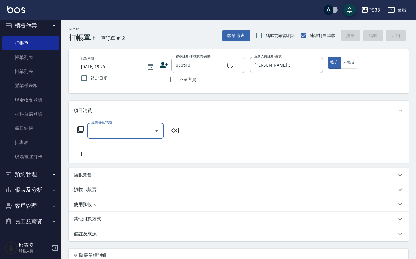
type input "[PERSON_NAME]/0925023053/030510"
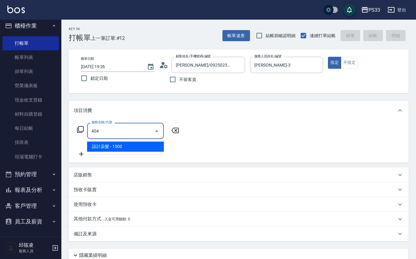
type input "設計染髮(404)"
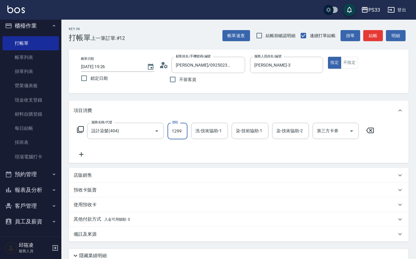
type input "1299"
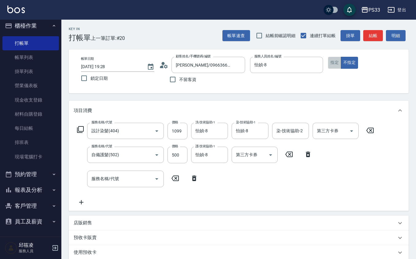
click at [333, 61] on button "指定" at bounding box center [334, 63] width 13 height 12
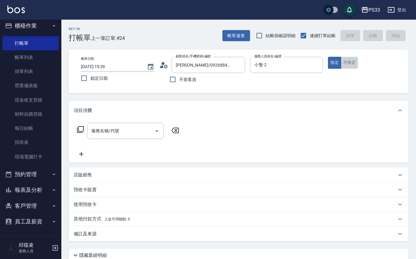
drag, startPoint x: 350, startPoint y: 65, endPoint x: 102, endPoint y: 71, distance: 248.2
click at [350, 66] on button "不指定" at bounding box center [349, 63] width 17 height 12
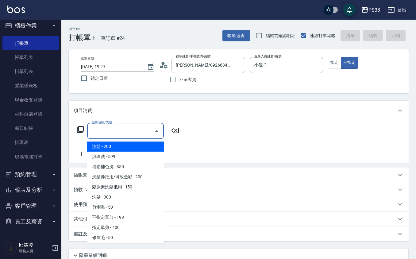
click at [117, 128] on input "服務名稱/代號" at bounding box center [121, 131] width 62 height 11
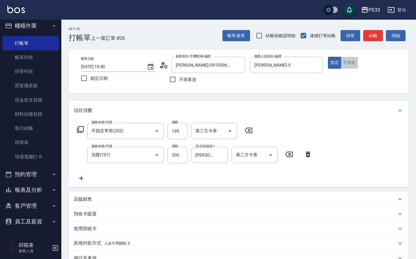
click at [351, 66] on button "不指定" at bounding box center [349, 63] width 17 height 12
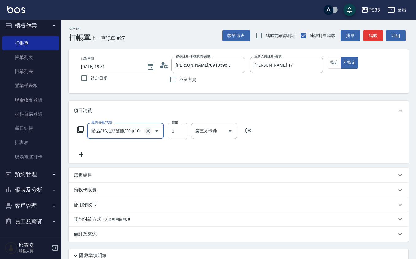
click at [150, 127] on div at bounding box center [152, 131] width 17 height 16
click at [148, 134] on icon "Clear" at bounding box center [148, 131] width 6 height 6
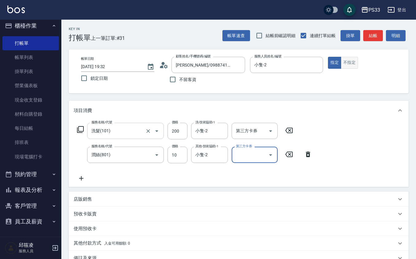
click at [357, 58] on button "不指定" at bounding box center [349, 63] width 17 height 12
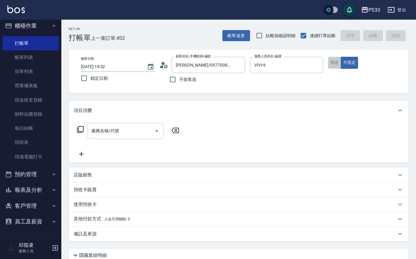
click at [339, 62] on button "指定" at bounding box center [334, 63] width 13 height 12
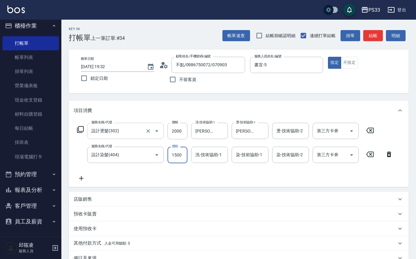
click at [176, 155] on input "1500" at bounding box center [178, 155] width 20 height 17
click at [176, 155] on input "300" at bounding box center [178, 155] width 20 height 17
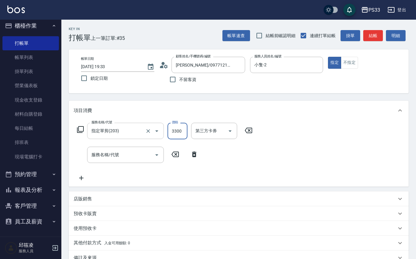
click at [178, 134] on input "3300" at bounding box center [178, 131] width 20 height 17
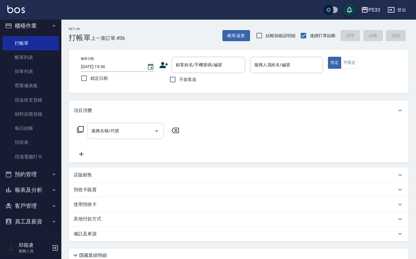
drag, startPoint x: 178, startPoint y: 136, endPoint x: 152, endPoint y: 163, distance: 37.8
drag, startPoint x: 152, startPoint y: 163, endPoint x: 22, endPoint y: 52, distance: 171.0
click at [22, 52] on link "帳單列表" at bounding box center [30, 57] width 57 height 14
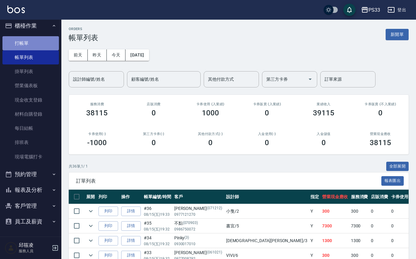
click at [39, 37] on link "打帳單" at bounding box center [30, 43] width 57 height 14
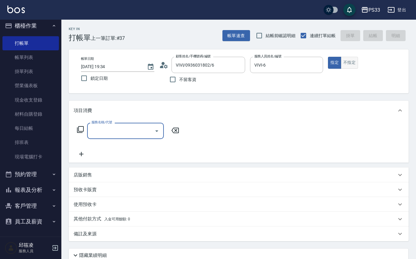
click at [353, 58] on button "不指定" at bounding box center [349, 63] width 17 height 12
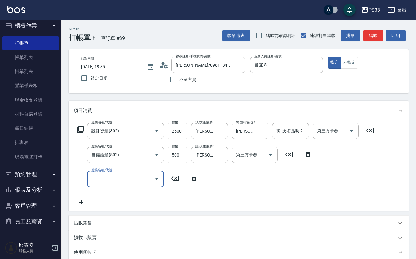
click at [124, 220] on div "店販銷售" at bounding box center [235, 223] width 323 height 6
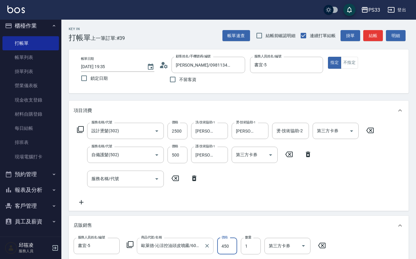
click at [177, 253] on div "[PERSON_NAME]-沁涼控油頭皮噴霧/60ml 商品代號/名稱" at bounding box center [175, 246] width 77 height 16
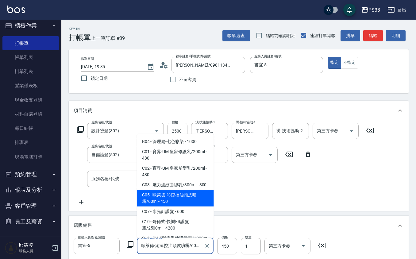
click at [177, 250] on input "歐萊德-沁涼控油頭皮噴霧/60ml" at bounding box center [171, 246] width 62 height 11
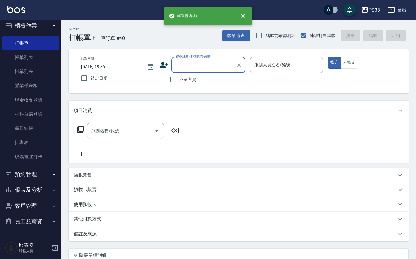
click at [163, 64] on icon at bounding box center [164, 65] width 9 height 6
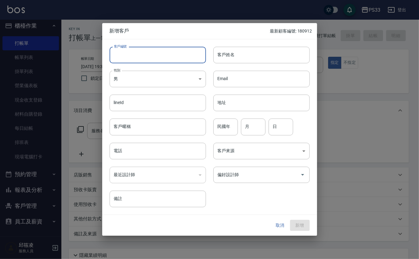
click at [165, 56] on input "客戶編號" at bounding box center [158, 55] width 96 height 17
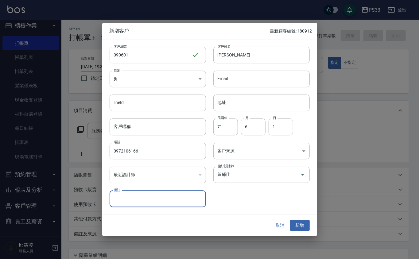
click at [290, 220] on button "新增" at bounding box center [300, 225] width 20 height 11
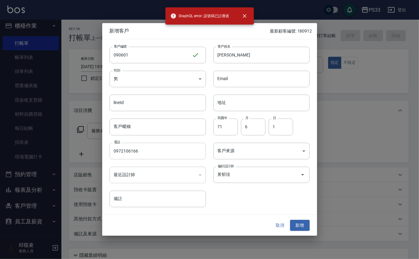
click at [149, 155] on input "0972106166" at bounding box center [158, 151] width 96 height 17
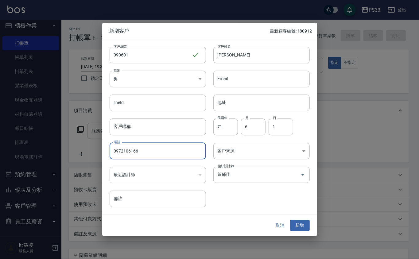
click at [149, 155] on input "0972106166" at bounding box center [158, 151] width 96 height 17
click at [273, 225] on button "取消" at bounding box center [281, 225] width 20 height 11
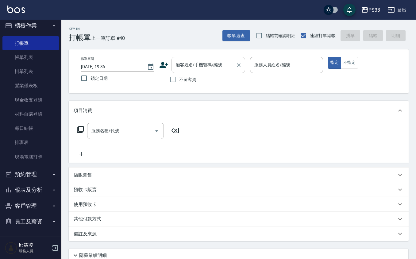
click at [192, 62] on input "顧客姓名/手機號碼/編號" at bounding box center [203, 65] width 59 height 11
paste input "0972106166"
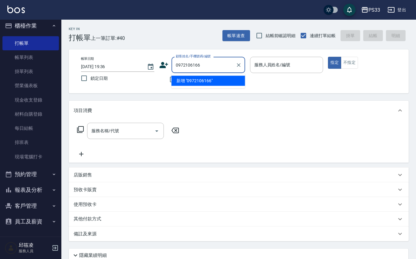
click at [197, 77] on li "新增 "0972106166"" at bounding box center [209, 81] width 74 height 10
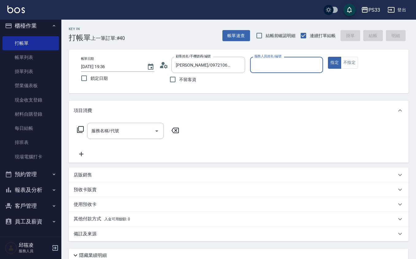
click at [164, 66] on icon at bounding box center [163, 65] width 9 height 9
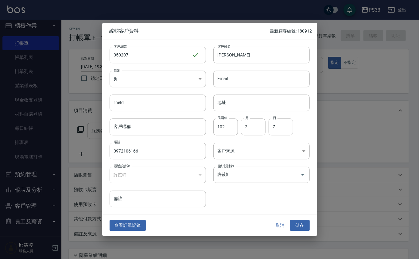
click at [154, 51] on input "050207" at bounding box center [151, 55] width 82 height 17
click at [305, 223] on button "儲存" at bounding box center [300, 225] width 20 height 11
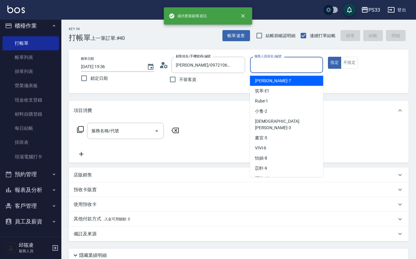
click at [257, 63] on input "服務人員姓名/編號" at bounding box center [287, 65] width 68 height 11
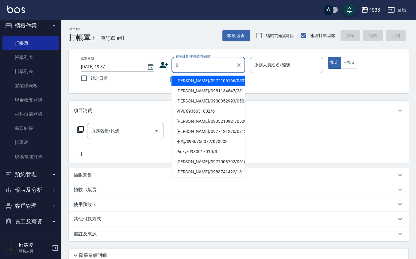
click at [200, 77] on li "[PERSON_NAME]/0972106166/050207" at bounding box center [209, 81] width 74 height 10
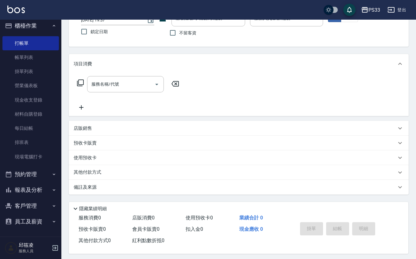
scroll to position [50, 0]
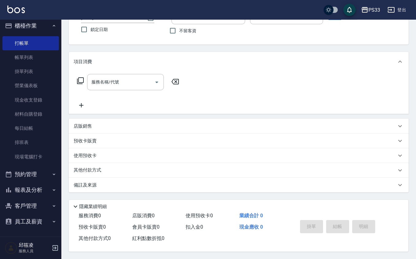
click at [33, 187] on button "報表及分析" at bounding box center [30, 190] width 57 height 16
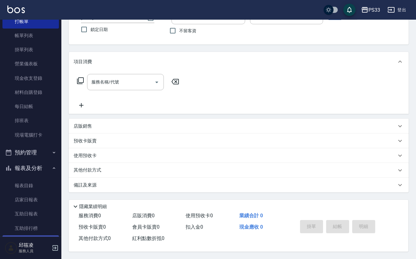
scroll to position [45, 0]
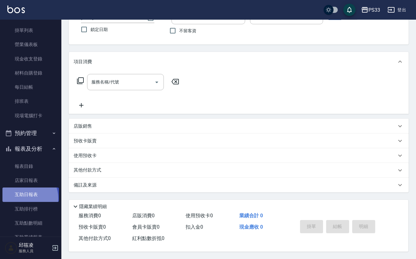
click at [25, 198] on link "互助日報表" at bounding box center [30, 195] width 57 height 14
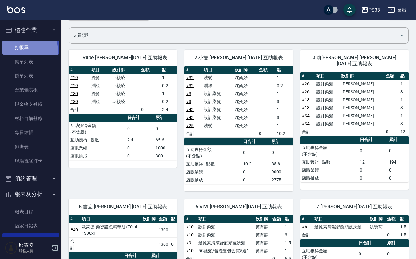
click at [23, 50] on link "打帳單" at bounding box center [30, 48] width 57 height 14
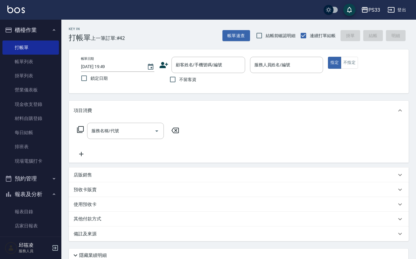
click at [166, 64] on icon at bounding box center [164, 65] width 9 height 6
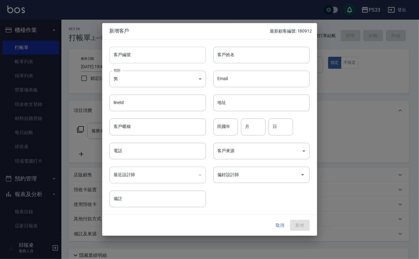
drag, startPoint x: 121, startPoint y: 45, endPoint x: 125, endPoint y: 49, distance: 5.9
click at [124, 49] on div "客戶編號 客戶編號" at bounding box center [154, 51] width 104 height 24
click at [125, 49] on input "客戶編號" at bounding box center [158, 55] width 96 height 17
click at [290, 220] on button "新增" at bounding box center [300, 225] width 20 height 11
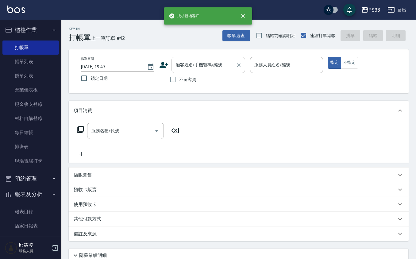
click at [178, 63] on input "顧客姓名/手機號碼/編號" at bounding box center [203, 65] width 59 height 11
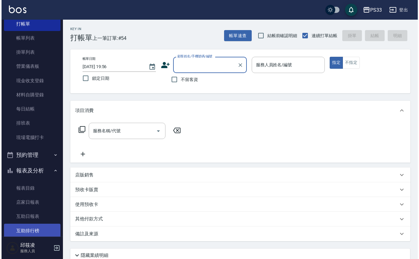
scroll to position [41, 0]
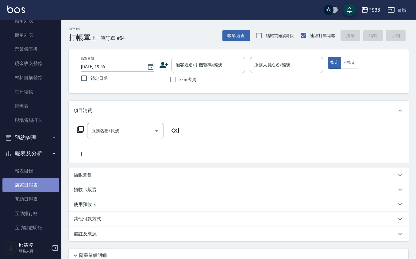
click at [36, 185] on link "店家日報表" at bounding box center [30, 185] width 57 height 14
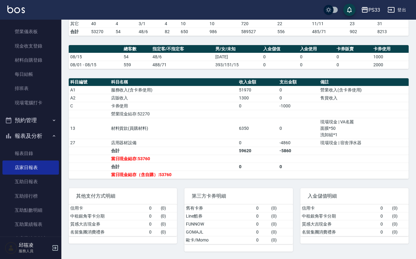
scroll to position [41, 0]
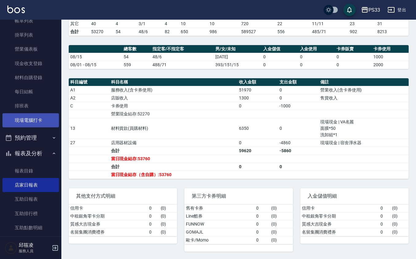
click at [30, 123] on link "現場電腦打卡" at bounding box center [30, 120] width 57 height 14
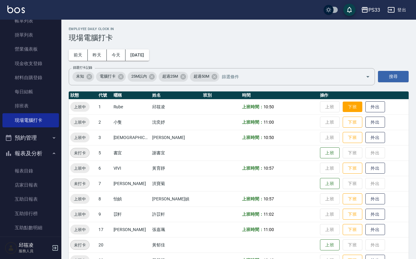
click at [343, 104] on button "下班" at bounding box center [353, 107] width 20 height 11
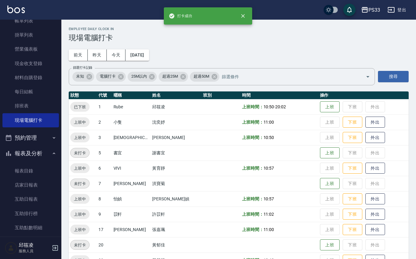
click at [340, 116] on td "上班 下班 外出" at bounding box center [364, 122] width 90 height 15
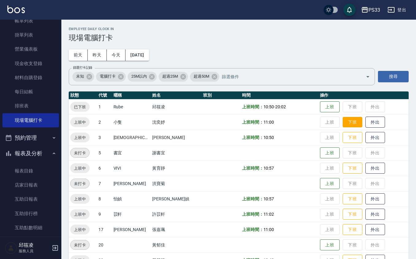
click at [343, 117] on button "下班" at bounding box center [353, 122] width 20 height 11
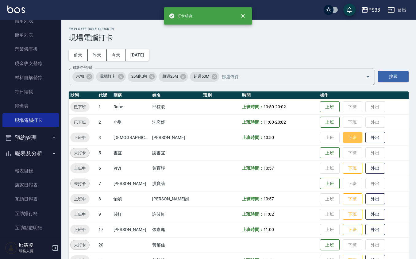
click at [343, 136] on button "下班" at bounding box center [353, 137] width 20 height 11
click at [343, 165] on button "下班" at bounding box center [353, 168] width 20 height 11
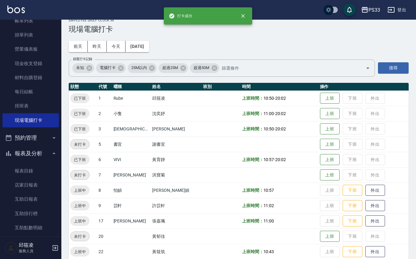
scroll to position [16, 0]
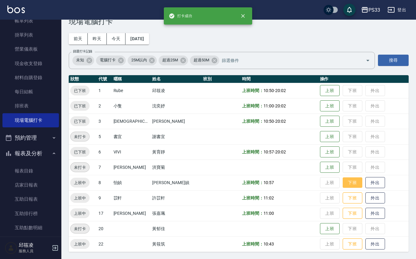
click at [343, 180] on button "下班" at bounding box center [353, 183] width 20 height 11
click at [347, 194] on button "下班" at bounding box center [353, 198] width 20 height 11
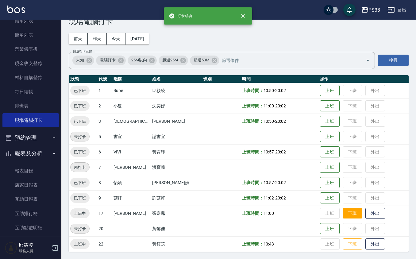
click at [344, 212] on button "下班" at bounding box center [353, 213] width 20 height 11
click at [343, 243] on button "下班" at bounding box center [353, 244] width 20 height 11
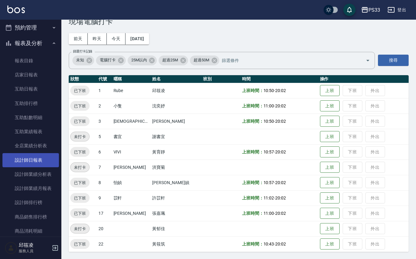
scroll to position [164, 0]
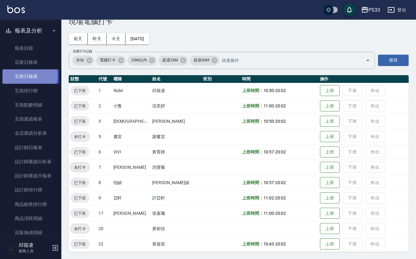
click at [29, 76] on link "互助日報表" at bounding box center [30, 76] width 57 height 14
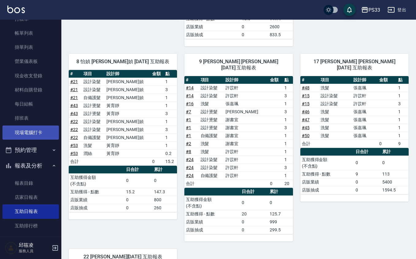
scroll to position [41, 0]
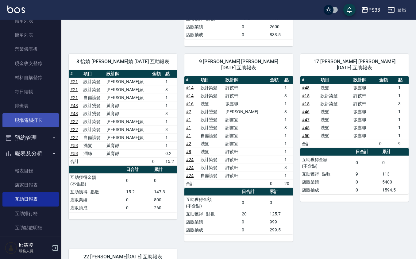
click at [14, 116] on link "現場電腦打卡" at bounding box center [30, 120] width 57 height 14
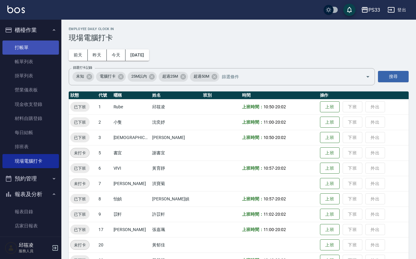
click at [33, 47] on link "打帳單" at bounding box center [30, 48] width 57 height 14
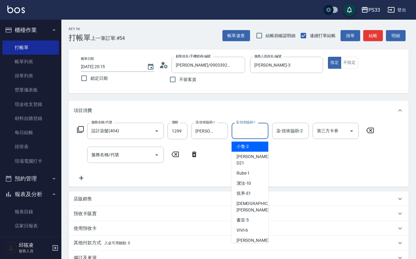
click at [249, 128] on input "染-技術協助-1" at bounding box center [250, 131] width 31 height 11
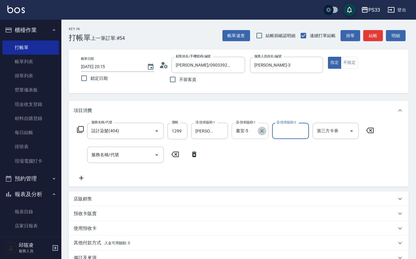
click at [261, 132] on icon "Clear" at bounding box center [262, 131] width 4 height 4
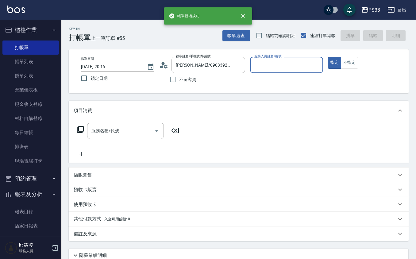
click at [328, 57] on button "指定" at bounding box center [334, 63] width 13 height 12
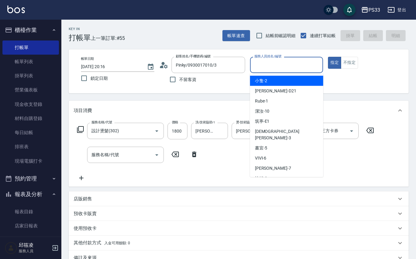
click at [271, 69] on input "服務人員姓名/編號" at bounding box center [287, 65] width 68 height 11
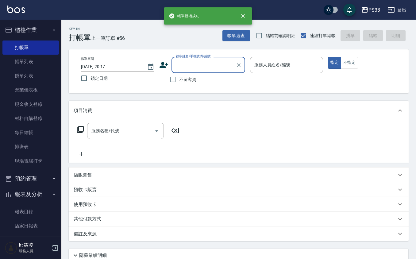
scroll to position [41, 0]
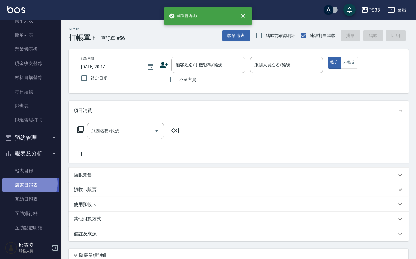
click at [27, 184] on link "店家日報表" at bounding box center [30, 185] width 57 height 14
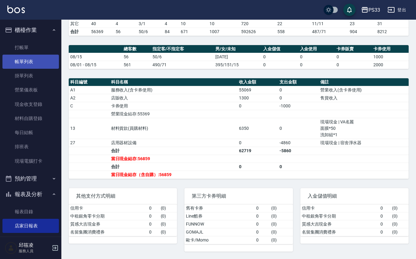
click at [47, 57] on link "帳單列表" at bounding box center [30, 62] width 57 height 14
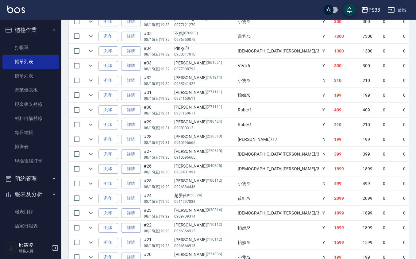
scroll to position [363, 0]
